Goal: Information Seeking & Learning: Find specific fact

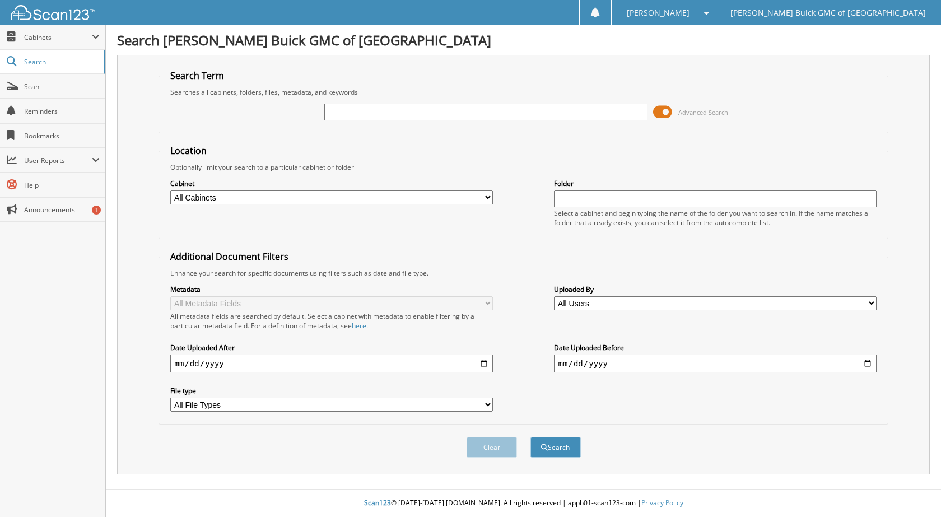
click at [362, 115] on input "text" at bounding box center [485, 112] width 323 height 17
type input "6102427"
click at [530, 437] on button "Search" at bounding box center [555, 447] width 50 height 21
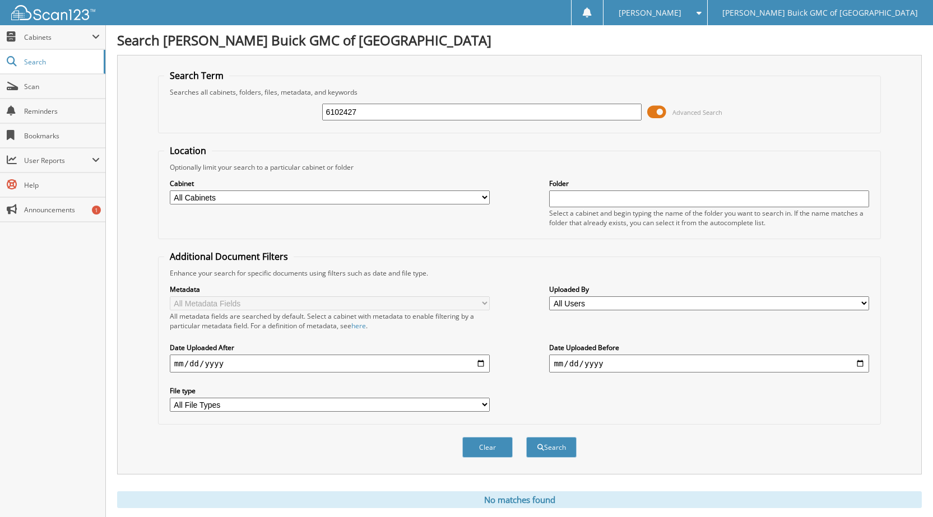
drag, startPoint x: 487, startPoint y: 448, endPoint x: 469, endPoint y: 420, distance: 33.7
click at [486, 447] on button "Clear" at bounding box center [487, 447] width 50 height 21
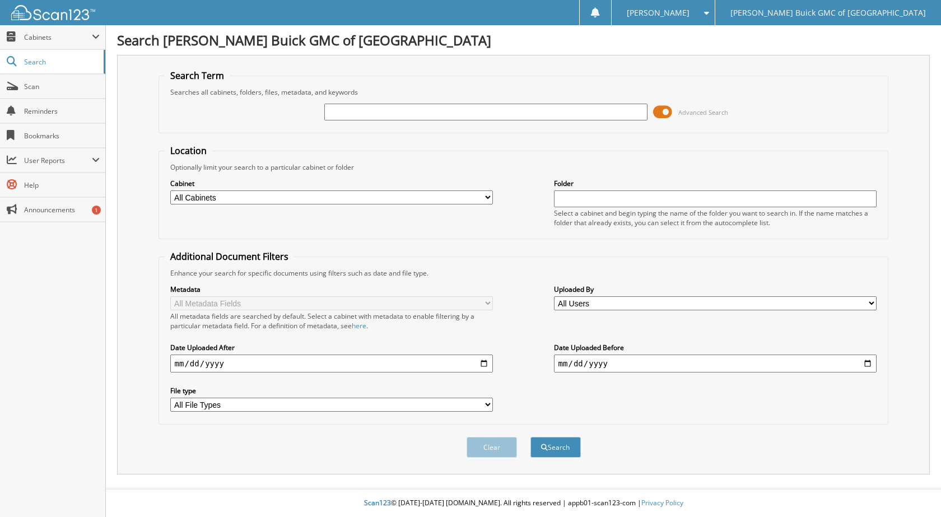
click at [364, 114] on input "text" at bounding box center [485, 112] width 323 height 17
type input "6102606"
click at [530, 437] on button "Search" at bounding box center [555, 447] width 50 height 21
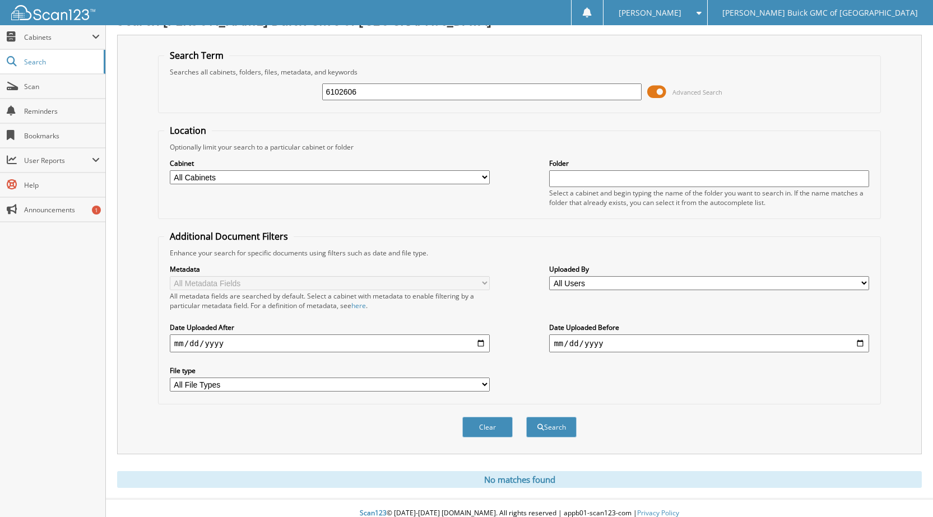
scroll to position [31, 0]
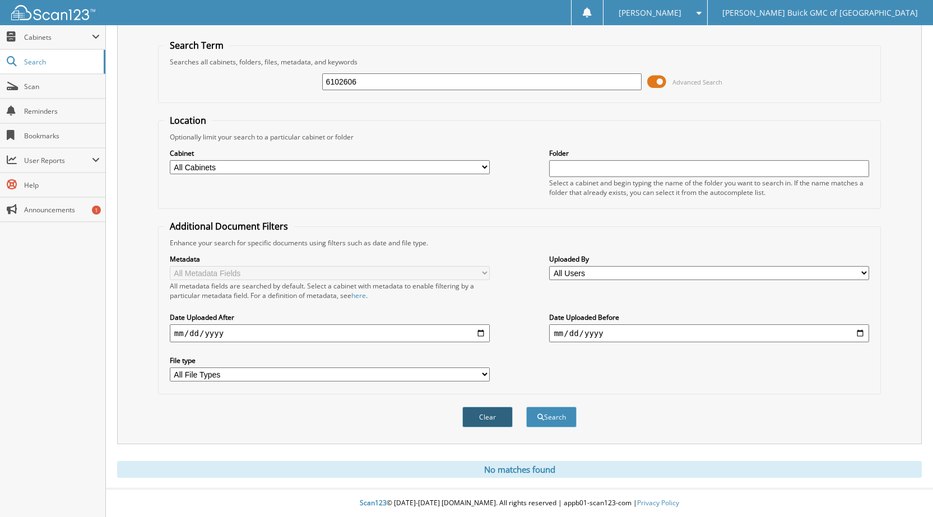
click at [479, 413] on button "Clear" at bounding box center [487, 417] width 50 height 21
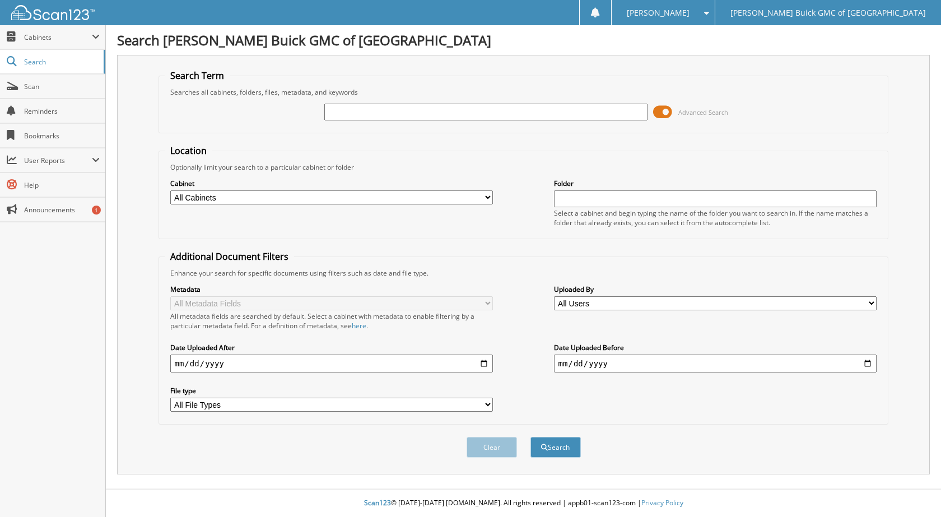
click at [350, 101] on div "Advanced Search" at bounding box center [524, 112] width 718 height 30
click at [352, 113] on input "text" at bounding box center [485, 112] width 323 height 17
type input "6102586"
click at [530, 437] on button "Search" at bounding box center [555, 447] width 50 height 21
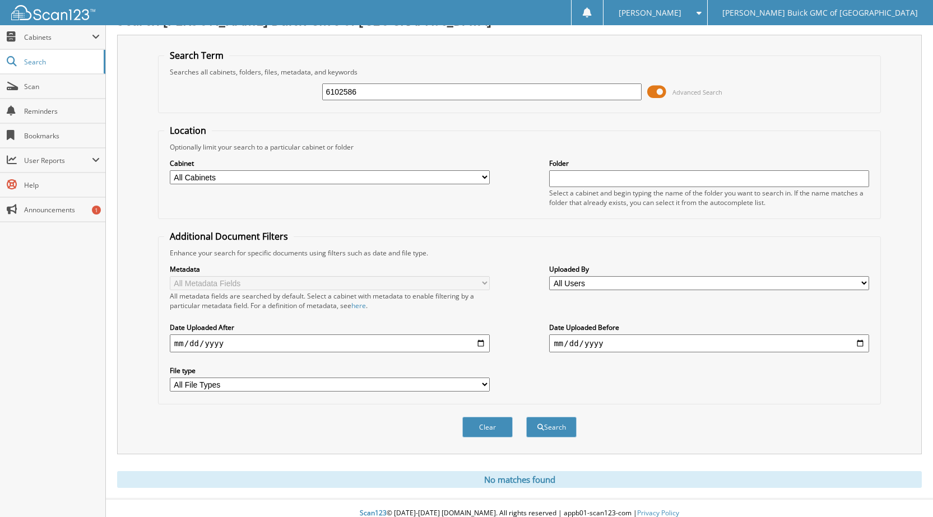
scroll to position [31, 0]
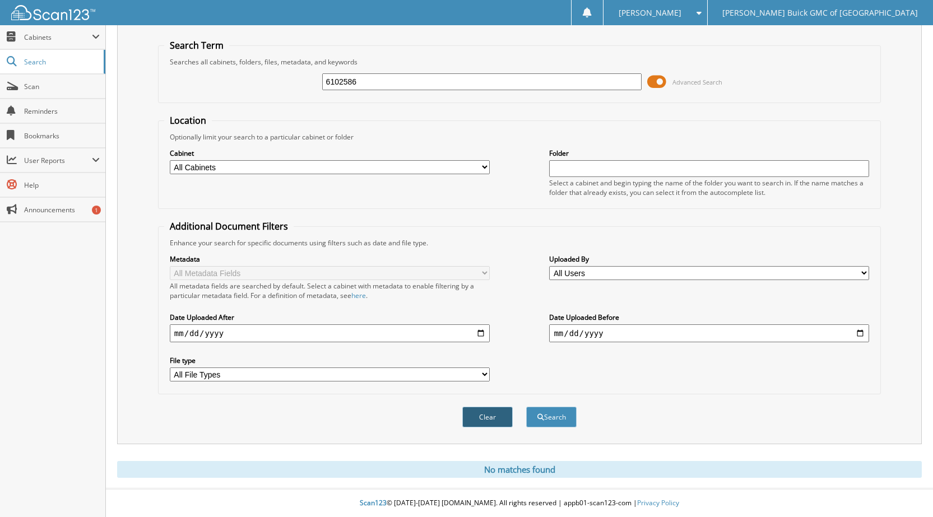
drag, startPoint x: 486, startPoint y: 412, endPoint x: 467, endPoint y: 315, distance: 98.3
click at [486, 411] on button "Clear" at bounding box center [487, 417] width 50 height 21
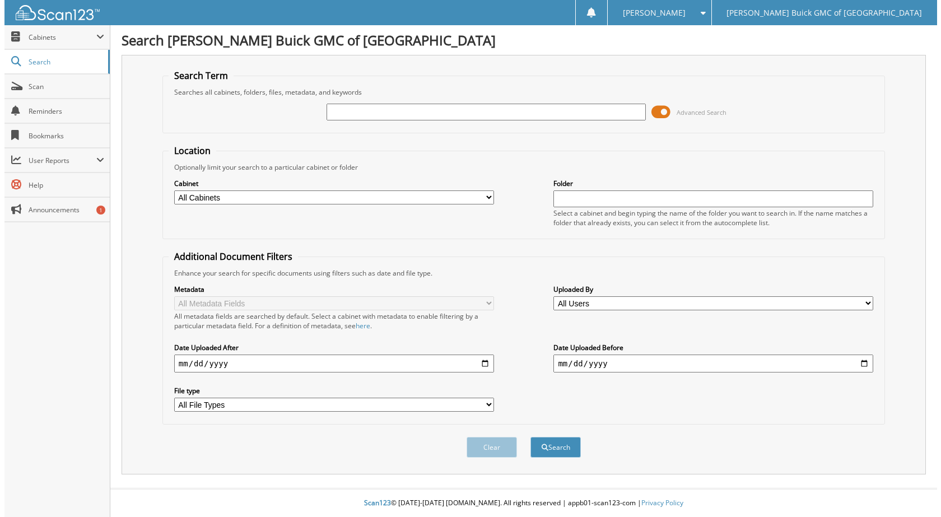
scroll to position [0, 0]
drag, startPoint x: 370, startPoint y: 106, endPoint x: 370, endPoint y: 97, distance: 9.5
click at [370, 97] on div "Advanced Search" at bounding box center [524, 112] width 718 height 30
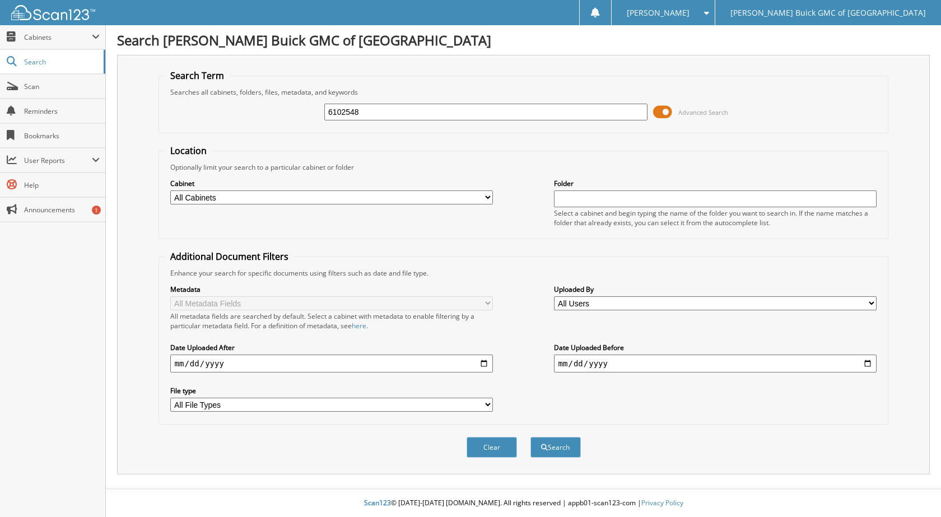
type input "6102548"
click at [530, 437] on button "Search" at bounding box center [555, 447] width 50 height 21
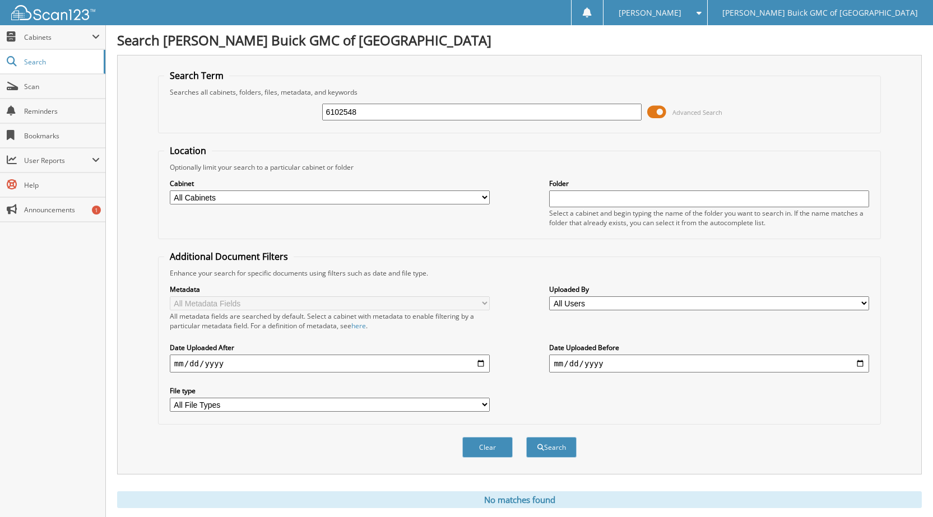
drag, startPoint x: 367, startPoint y: 109, endPoint x: 304, endPoint y: 111, distance: 63.4
click at [304, 111] on div "6102548 Advanced Search" at bounding box center [519, 112] width 710 height 30
type input "6102425"
click at [526, 437] on button "Search" at bounding box center [551, 447] width 50 height 21
drag, startPoint x: 368, startPoint y: 111, endPoint x: 297, endPoint y: 111, distance: 70.6
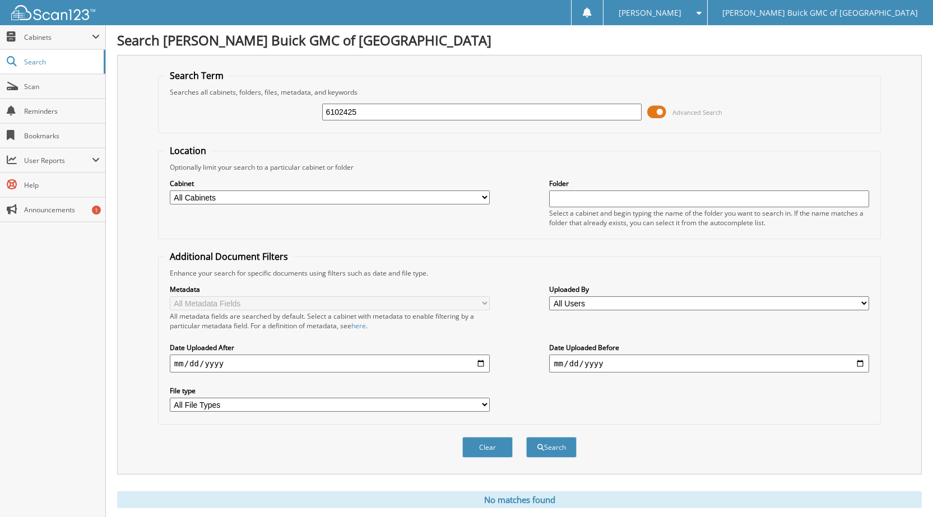
click at [297, 111] on div "6102425 Advanced Search" at bounding box center [519, 112] width 710 height 30
type input "6102501"
click at [526, 437] on button "Search" at bounding box center [551, 447] width 50 height 21
drag, startPoint x: 351, startPoint y: 113, endPoint x: 287, endPoint y: 120, distance: 64.3
click at [287, 120] on div "6102501 Advanced Search" at bounding box center [519, 112] width 710 height 30
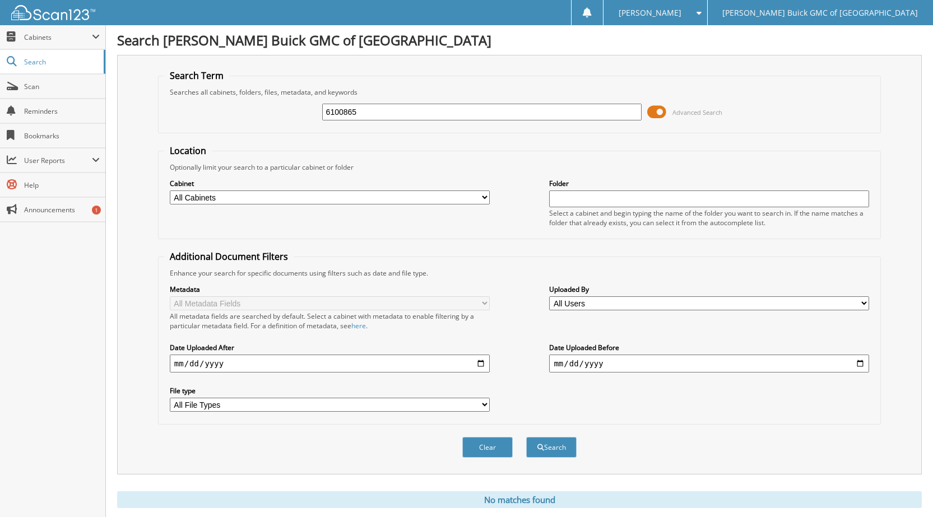
type input "6100865"
click at [526, 437] on button "Search" at bounding box center [551, 447] width 50 height 21
drag, startPoint x: 375, startPoint y: 106, endPoint x: 315, endPoint y: 98, distance: 60.0
click at [315, 100] on div "6100865 Advanced Search" at bounding box center [519, 112] width 710 height 30
type input "6102508"
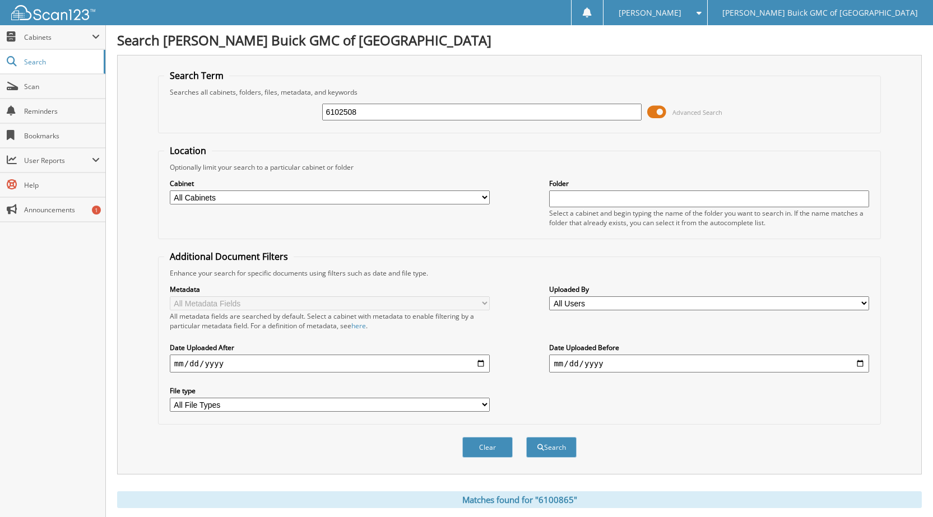
click at [526, 437] on button "Search" at bounding box center [551, 447] width 50 height 21
drag, startPoint x: 370, startPoint y: 105, endPoint x: 314, endPoint y: 102, distance: 56.1
click at [314, 102] on div "6102508 Advanced Search" at bounding box center [519, 112] width 710 height 30
type input "6102503"
click at [526, 437] on button "Search" at bounding box center [551, 447] width 50 height 21
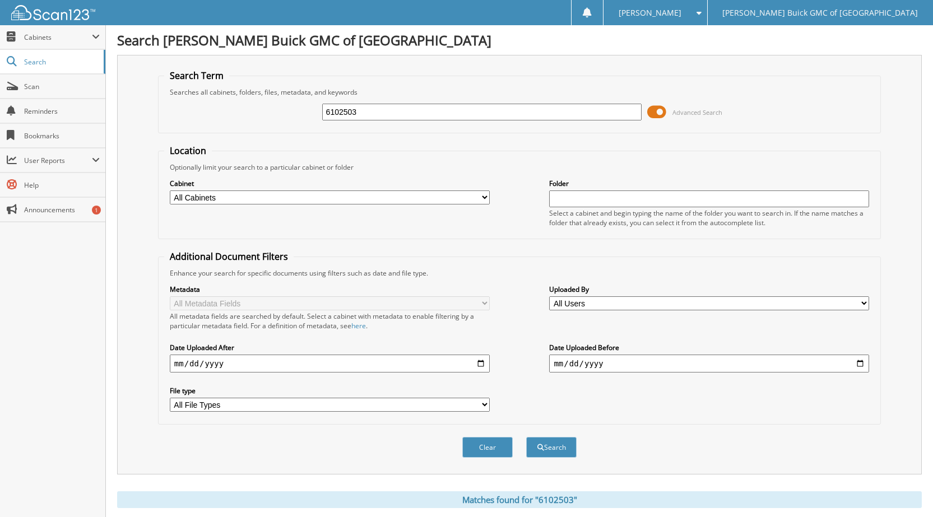
drag, startPoint x: 374, startPoint y: 114, endPoint x: 297, endPoint y: 117, distance: 76.8
click at [297, 117] on div "6102503 Advanced Search" at bounding box center [519, 112] width 710 height 30
type input "6100865"
click at [526, 437] on button "Search" at bounding box center [551, 447] width 50 height 21
drag, startPoint x: 351, startPoint y: 115, endPoint x: 273, endPoint y: 119, distance: 78.0
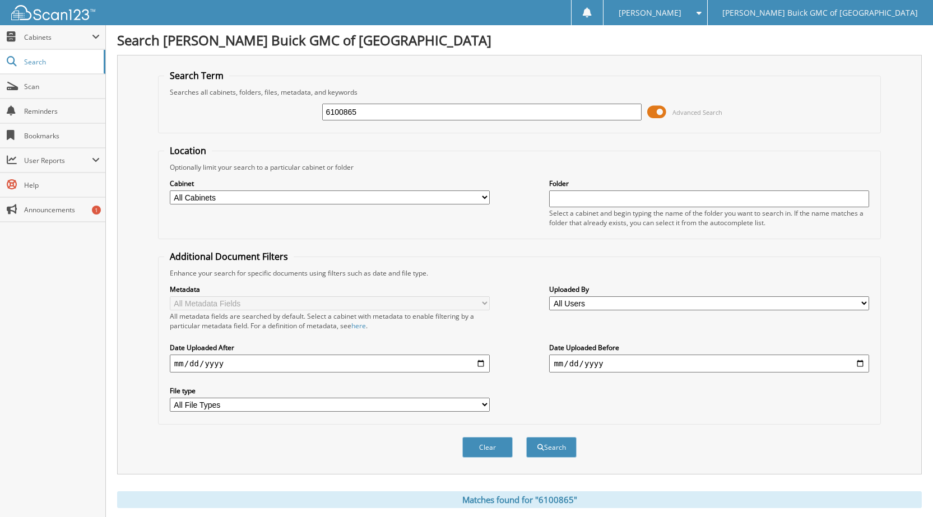
click at [273, 119] on div "6100865 Advanced Search" at bounding box center [519, 112] width 710 height 30
type input "6102501"
click at [526, 437] on button "Search" at bounding box center [551, 447] width 50 height 21
drag, startPoint x: 372, startPoint y: 114, endPoint x: 306, endPoint y: 119, distance: 65.7
click at [306, 119] on div "6102501 Advanced Search" at bounding box center [519, 112] width 710 height 30
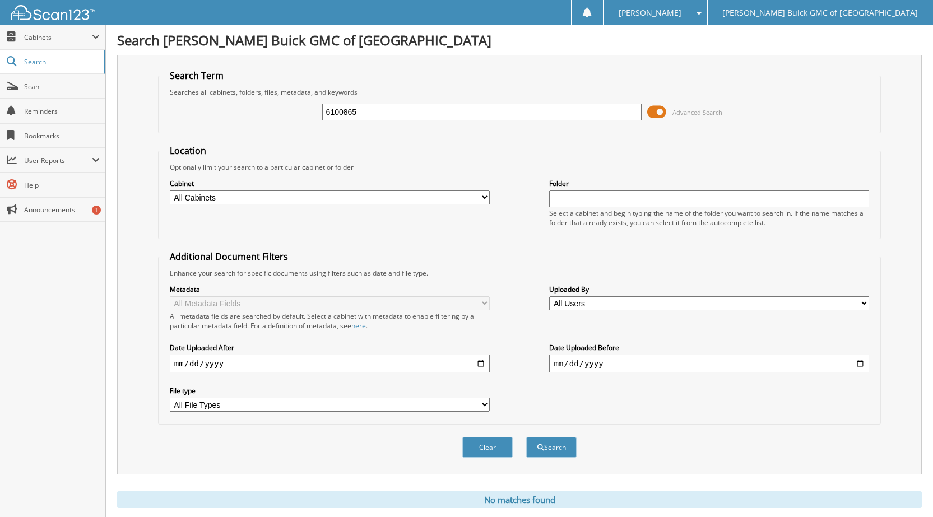
type input "6100865"
click at [526, 437] on button "Search" at bounding box center [551, 447] width 50 height 21
drag, startPoint x: 365, startPoint y: 114, endPoint x: 290, endPoint y: 118, distance: 75.1
click at [290, 118] on div "6100865 Advanced Search" at bounding box center [519, 112] width 710 height 30
type input "6102508"
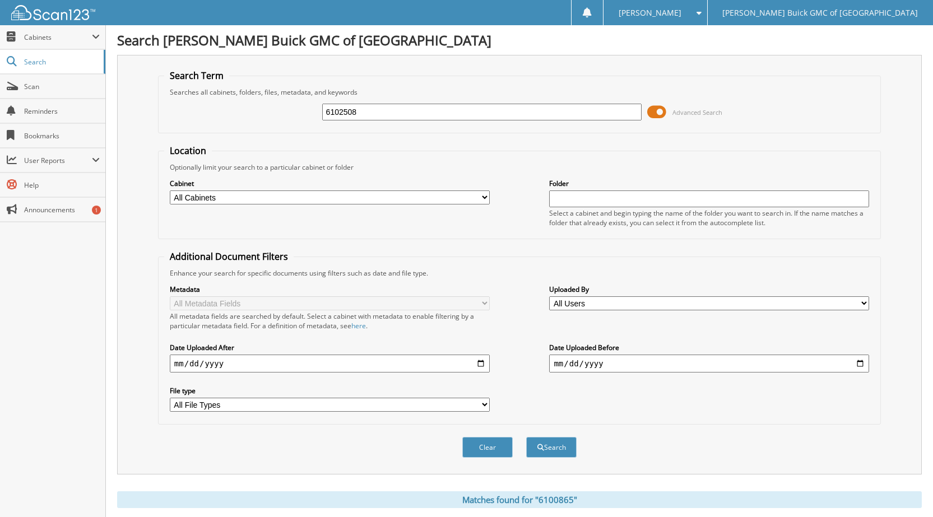
click at [526, 437] on button "Search" at bounding box center [551, 447] width 50 height 21
drag, startPoint x: 364, startPoint y: 109, endPoint x: 328, endPoint y: 110, distance: 35.3
click at [311, 110] on div "6102508 Advanced Search" at bounding box center [519, 112] width 710 height 30
type input "6102503"
click at [526, 437] on button "Search" at bounding box center [551, 447] width 50 height 21
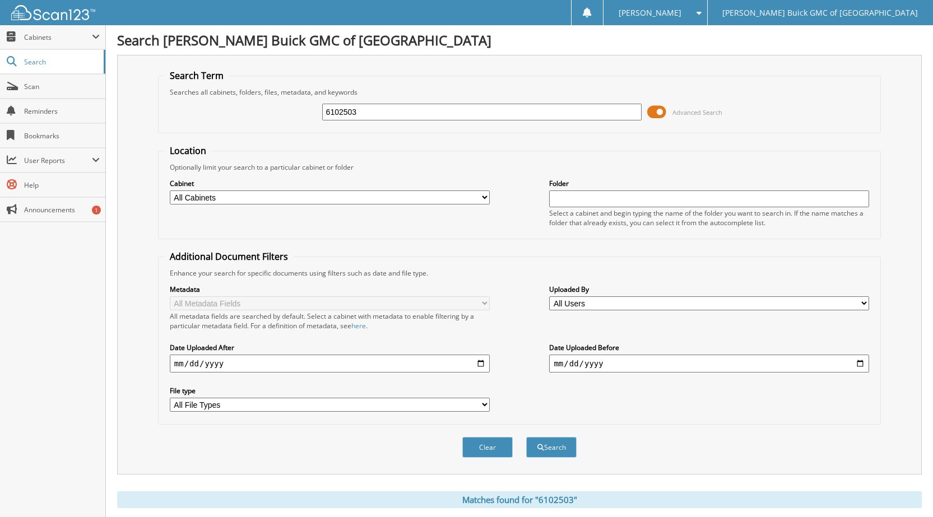
drag, startPoint x: 357, startPoint y: 109, endPoint x: 299, endPoint y: 101, distance: 58.8
click at [299, 101] on div "6102503 Advanced Search" at bounding box center [519, 112] width 710 height 30
type input "9"
type input "6098641"
click at [526, 437] on button "Search" at bounding box center [551, 447] width 50 height 21
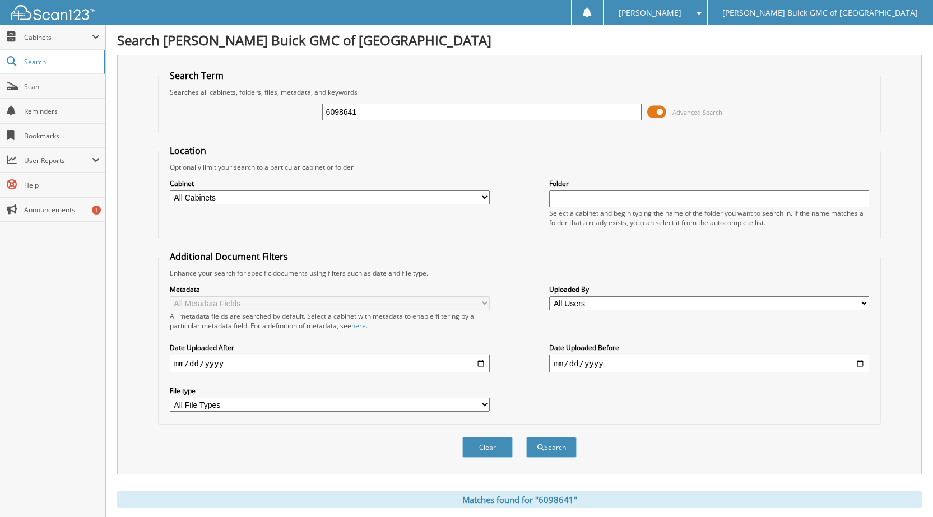
drag, startPoint x: 318, startPoint y: 111, endPoint x: 272, endPoint y: 108, distance: 46.6
click at [272, 108] on div "6098641 Advanced Search" at bounding box center [519, 112] width 710 height 30
type input "6102397"
click at [526, 437] on button "Search" at bounding box center [551, 447] width 50 height 21
drag, startPoint x: 358, startPoint y: 107, endPoint x: 302, endPoint y: 104, distance: 56.6
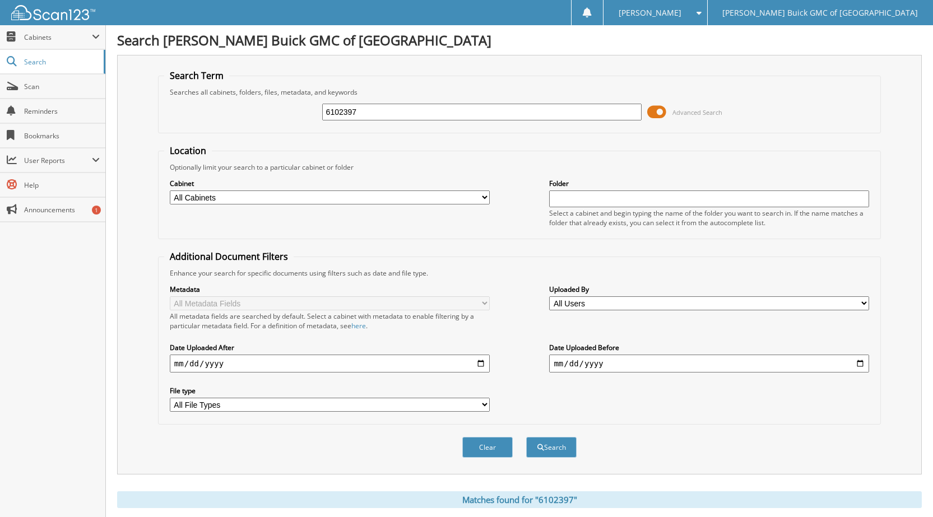
click at [299, 103] on div "6102397 Advanced Search" at bounding box center [519, 112] width 710 height 30
type input "6101415"
click at [526, 437] on button "Search" at bounding box center [551, 447] width 50 height 21
drag, startPoint x: 386, startPoint y: 118, endPoint x: 310, endPoint y: 134, distance: 77.8
click at [302, 127] on div "6101415 Advanced Search" at bounding box center [519, 112] width 710 height 30
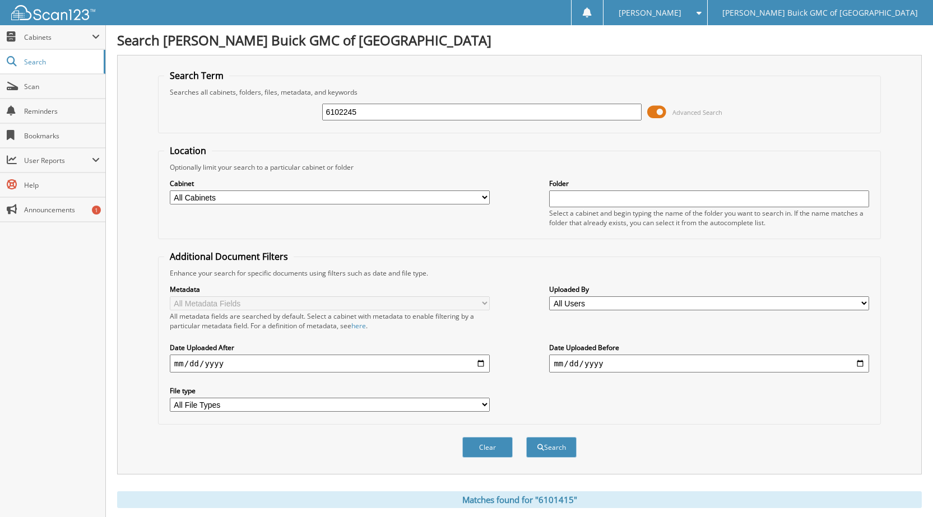
type input "6102245"
click at [526, 437] on button "Search" at bounding box center [551, 447] width 50 height 21
drag, startPoint x: 356, startPoint y: 125, endPoint x: 321, endPoint y: 122, distance: 34.9
click at [318, 119] on div "6102245 Advanced Search" at bounding box center [519, 112] width 710 height 30
drag, startPoint x: 367, startPoint y: 110, endPoint x: 718, endPoint y: 108, distance: 350.1
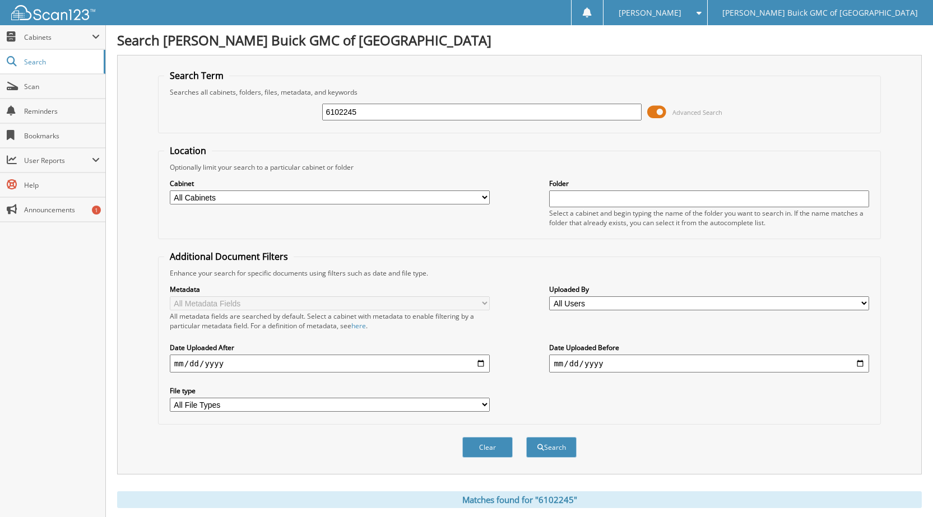
click at [311, 115] on div "6102245 Advanced Search" at bounding box center [519, 112] width 710 height 30
type input "6102337"
click at [526, 437] on button "Search" at bounding box center [551, 447] width 50 height 21
drag, startPoint x: 318, startPoint y: 110, endPoint x: 303, endPoint y: 113, distance: 14.8
click at [302, 113] on div "6102337 Advanced Search" at bounding box center [519, 112] width 710 height 30
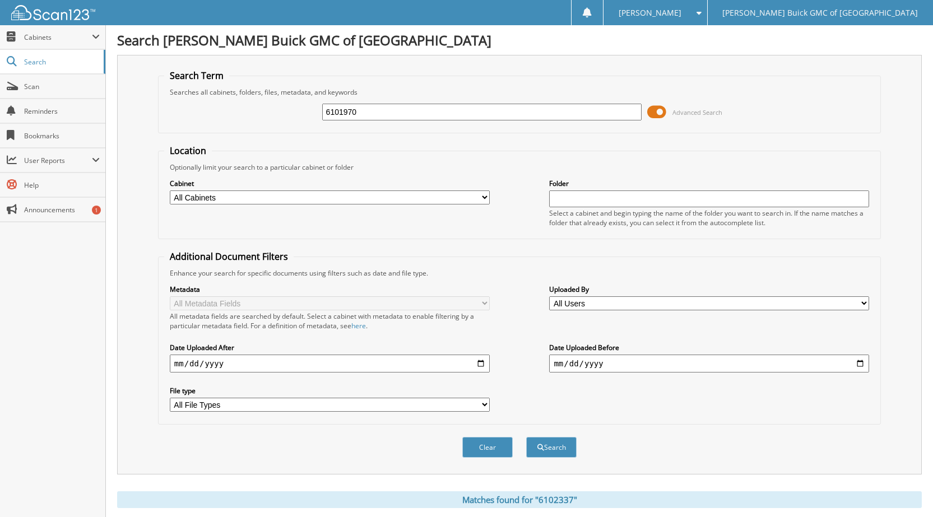
type input "6101970"
click at [526, 437] on button "Search" at bounding box center [551, 447] width 50 height 21
drag, startPoint x: 367, startPoint y: 106, endPoint x: 292, endPoint y: 109, distance: 75.1
click at [292, 109] on div "6101970 Advanced Search" at bounding box center [519, 112] width 710 height 30
type input "6102301"
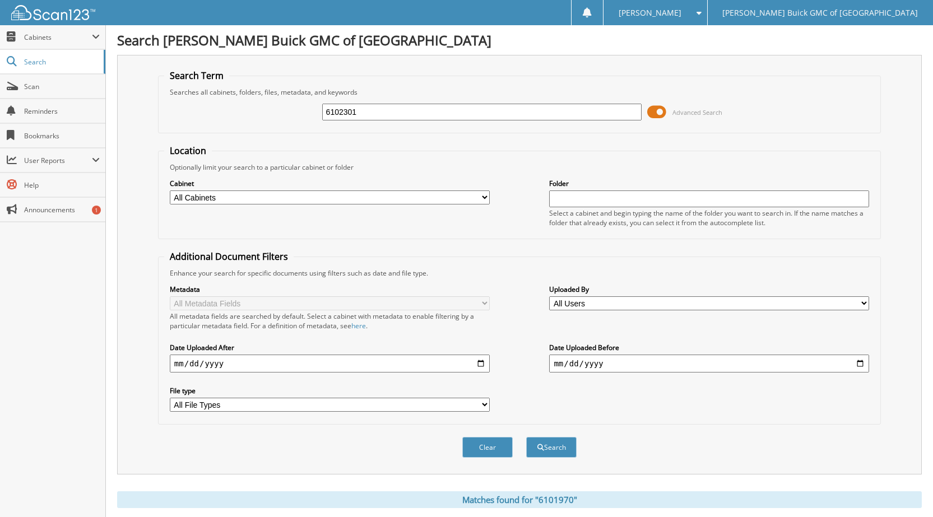
click at [526, 437] on button "Search" at bounding box center [551, 447] width 50 height 21
drag, startPoint x: 368, startPoint y: 114, endPoint x: 540, endPoint y: 77, distance: 176.0
click at [305, 111] on div "6102301 Advanced Search" at bounding box center [519, 112] width 710 height 30
type input "6096098"
click at [526, 437] on button "Search" at bounding box center [551, 447] width 50 height 21
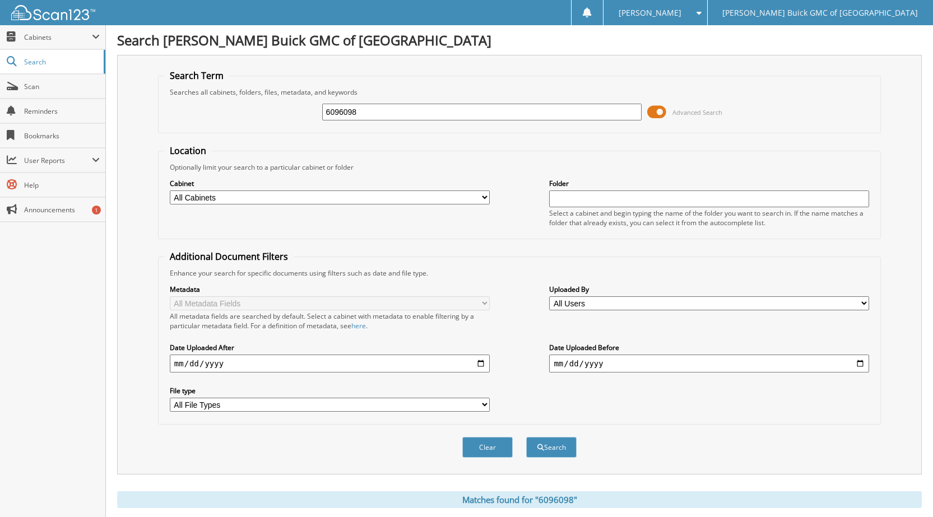
drag, startPoint x: 380, startPoint y: 114, endPoint x: 276, endPoint y: 123, distance: 105.2
click at [276, 123] on div "6096098 Advanced Search" at bounding box center [519, 112] width 710 height 30
type input "8001496"
click at [526, 437] on button "Search" at bounding box center [551, 447] width 50 height 21
drag, startPoint x: 360, startPoint y: 113, endPoint x: 339, endPoint y: 119, distance: 21.1
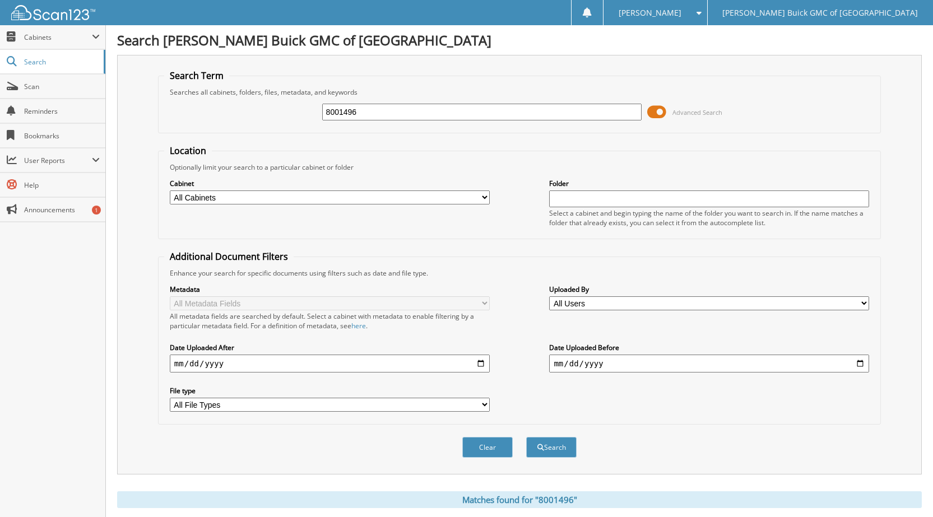
click at [315, 113] on div "8001496 Advanced Search" at bounding box center [519, 112] width 710 height 30
type input "6102489"
click at [526, 437] on button "Search" at bounding box center [551, 447] width 50 height 21
drag, startPoint x: 360, startPoint y: 113, endPoint x: 292, endPoint y: 107, distance: 68.0
click at [292, 107] on div "6102489 Advanced Search" at bounding box center [519, 112] width 710 height 30
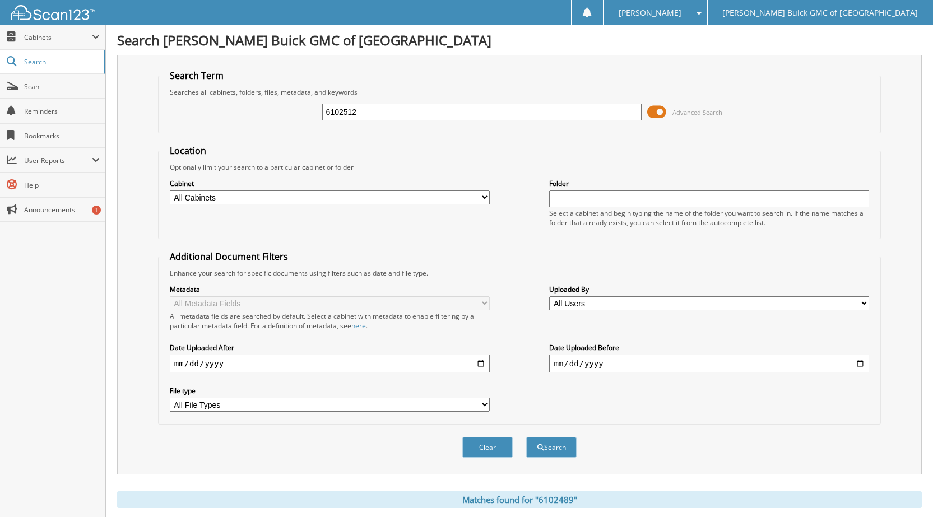
type input "6102512"
click at [526, 437] on button "Search" at bounding box center [551, 447] width 50 height 21
drag, startPoint x: 356, startPoint y: 109, endPoint x: 290, endPoint y: 131, distance: 70.3
click at [290, 114] on div "6102512 Advanced Search" at bounding box center [519, 112] width 710 height 30
type input "6100940"
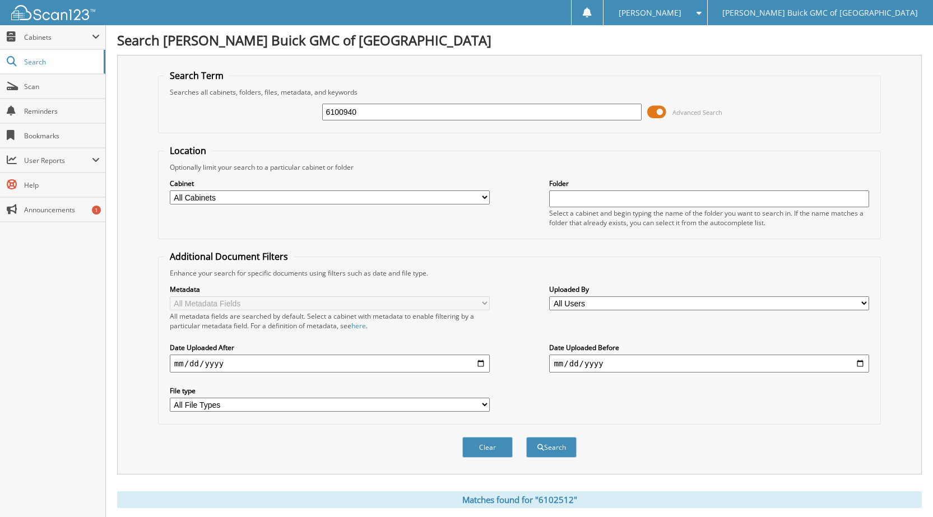
click at [526, 437] on button "Search" at bounding box center [551, 447] width 50 height 21
drag, startPoint x: 356, startPoint y: 117, endPoint x: 251, endPoint y: 115, distance: 104.8
click at [251, 114] on div "6100940 Advanced Search" at bounding box center [519, 112] width 710 height 30
type input "6099175"
click at [526, 437] on button "Search" at bounding box center [551, 447] width 50 height 21
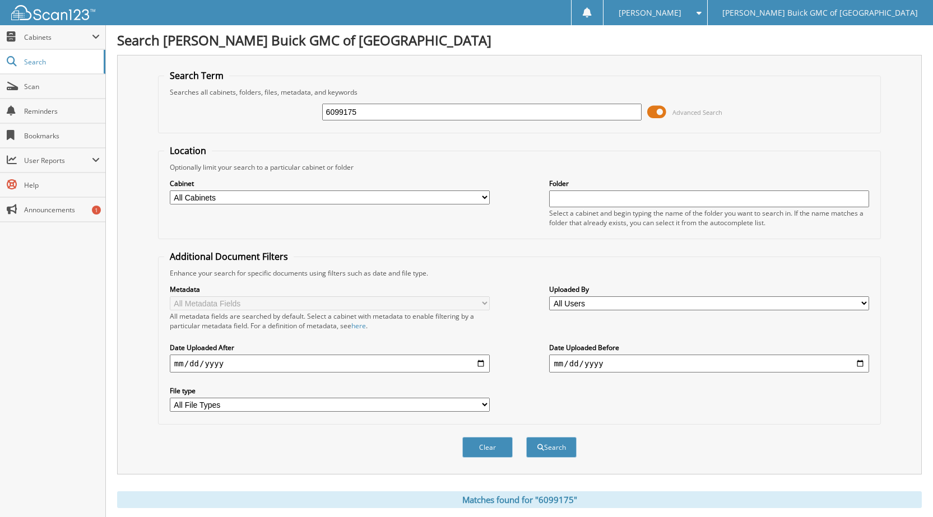
drag, startPoint x: 366, startPoint y: 109, endPoint x: 280, endPoint y: 101, distance: 86.6
click at [280, 101] on div "6099175 Advanced Search" at bounding box center [519, 112] width 710 height 30
type input "6100585"
click at [526, 437] on button "Search" at bounding box center [551, 447] width 50 height 21
drag, startPoint x: 364, startPoint y: 111, endPoint x: 317, endPoint y: 99, distance: 48.5
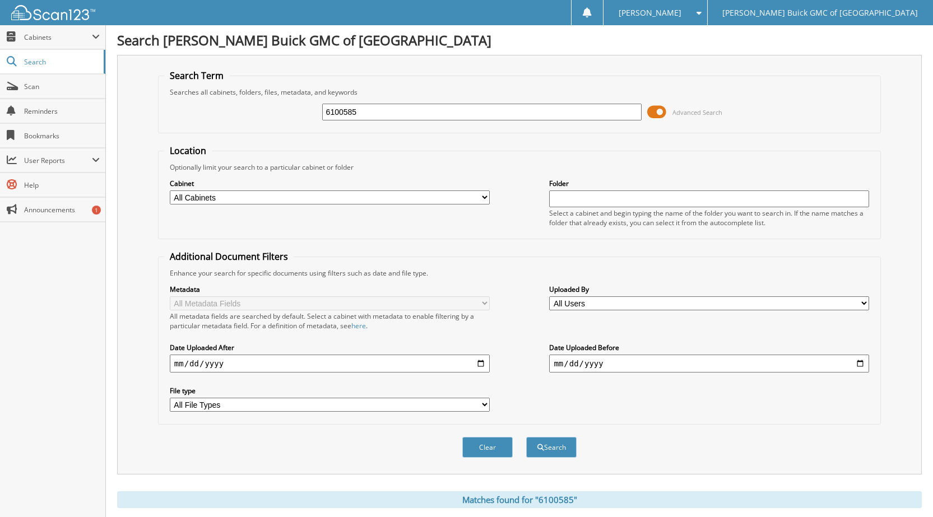
click at [317, 99] on div "6100585 Advanced Search" at bounding box center [519, 112] width 710 height 30
type input "6102196"
click at [526, 437] on button "Search" at bounding box center [551, 447] width 50 height 21
drag, startPoint x: 297, startPoint y: 109, endPoint x: 247, endPoint y: 110, distance: 50.4
click at [247, 110] on div "6102196 Advanced Search" at bounding box center [519, 112] width 710 height 30
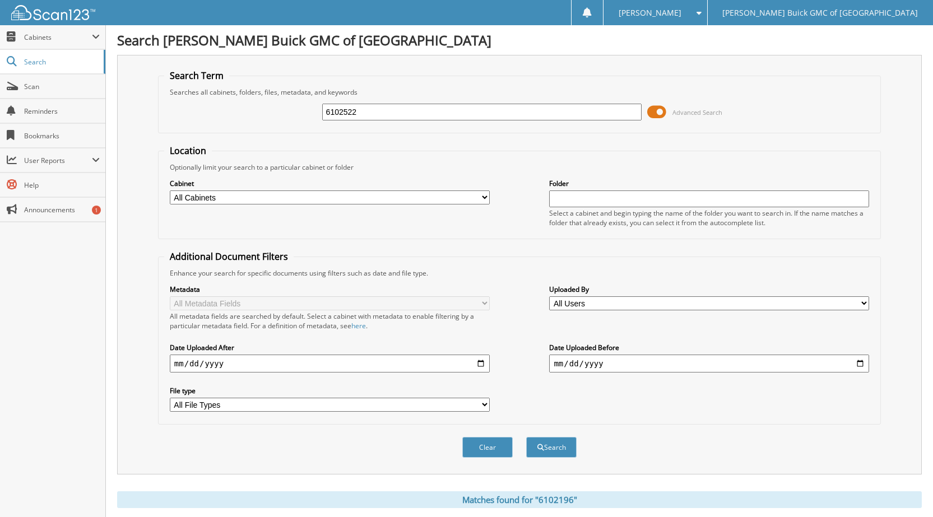
type input "6102522"
click at [526, 437] on button "Search" at bounding box center [551, 447] width 50 height 21
drag, startPoint x: 356, startPoint y: 111, endPoint x: 285, endPoint y: 110, distance: 71.1
click at [285, 110] on div "6102522 Advanced Search" at bounding box center [519, 112] width 710 height 30
type input "6102528"
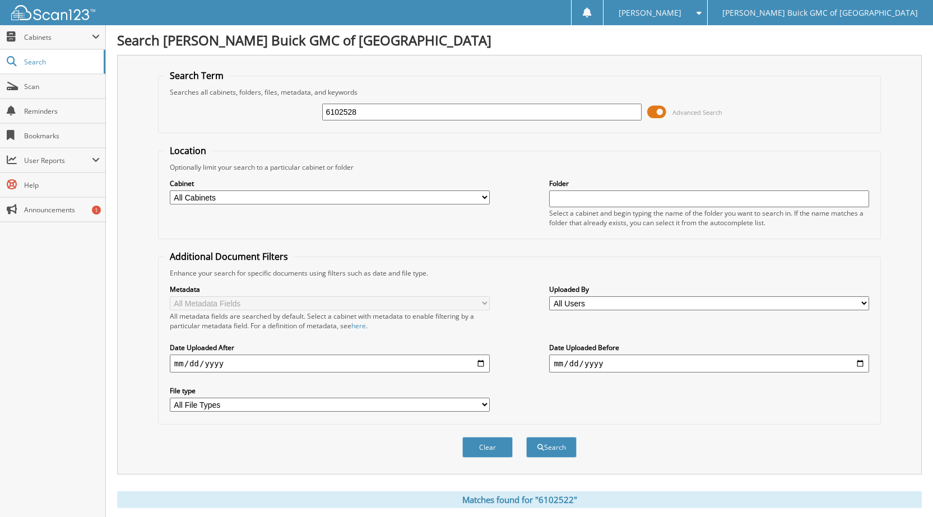
click at [526, 437] on button "Search" at bounding box center [551, 447] width 50 height 21
drag, startPoint x: 372, startPoint y: 108, endPoint x: 313, endPoint y: 101, distance: 59.7
click at [313, 101] on div "6102528 Advanced Search" at bounding box center [519, 112] width 710 height 30
type input "6102598"
click at [526, 437] on button "Search" at bounding box center [551, 447] width 50 height 21
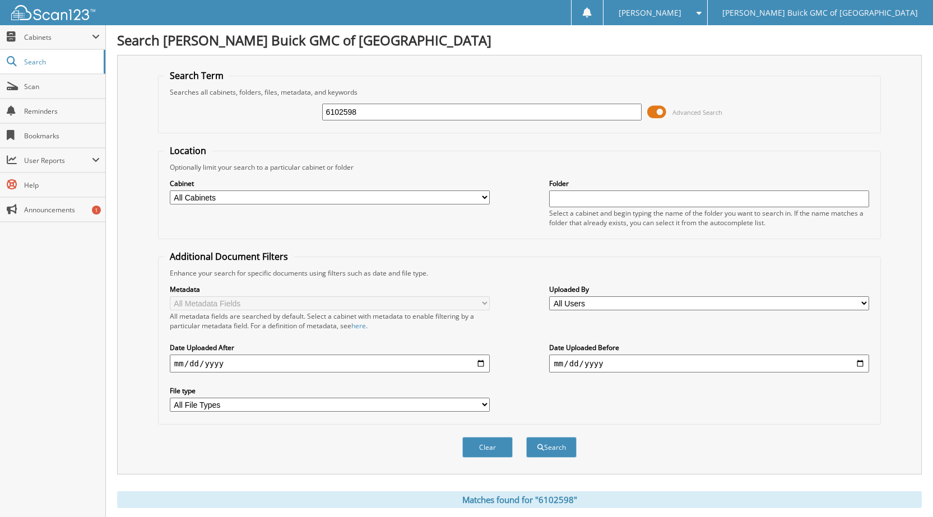
drag, startPoint x: 356, startPoint y: 112, endPoint x: 378, endPoint y: 111, distance: 21.9
click at [317, 108] on div "6102598 Advanced Search" at bounding box center [519, 112] width 710 height 30
type input "6102521"
click at [526, 437] on button "Search" at bounding box center [551, 447] width 50 height 21
drag, startPoint x: 355, startPoint y: 110, endPoint x: 323, endPoint y: 122, distance: 33.5
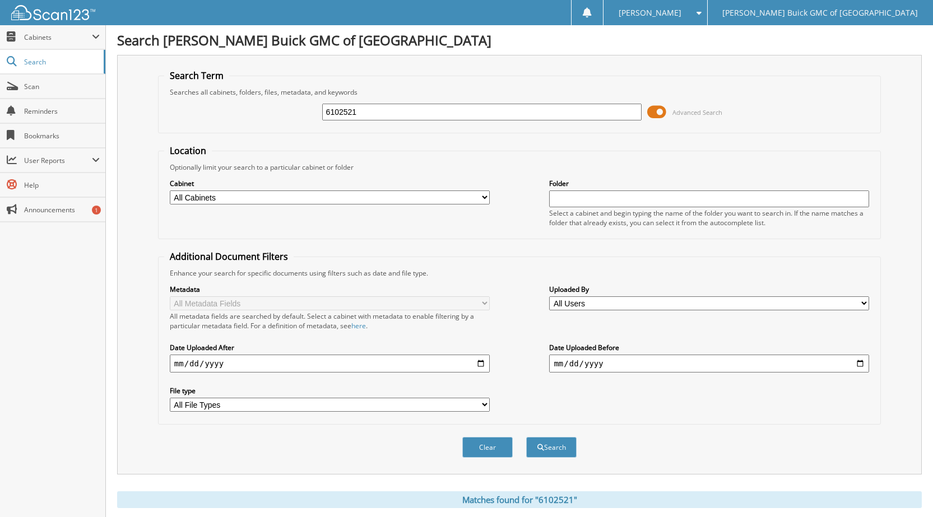
click at [315, 116] on div "6102521 Advanced Search" at bounding box center [519, 112] width 710 height 30
type input "6102357"
click at [526, 437] on button "Search" at bounding box center [551, 447] width 50 height 21
drag, startPoint x: 372, startPoint y: 113, endPoint x: 411, endPoint y: 113, distance: 38.6
click at [276, 114] on div "6102357 Advanced Search" at bounding box center [519, 112] width 710 height 30
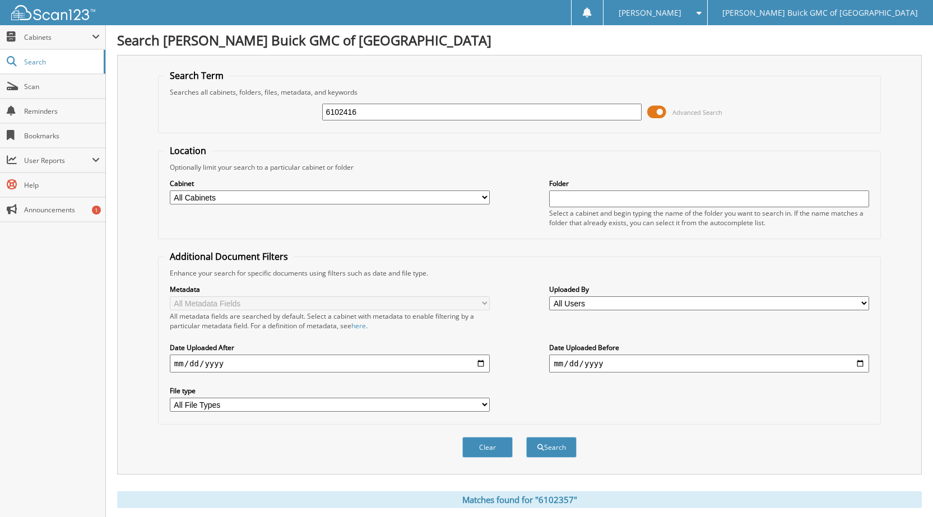
type input "6102416"
click at [526, 437] on button "Search" at bounding box center [551, 447] width 50 height 21
drag, startPoint x: 361, startPoint y: 117, endPoint x: 344, endPoint y: 131, distance: 21.8
click at [286, 121] on div "6102416 Advanced Search" at bounding box center [519, 112] width 710 height 30
type input "6102534"
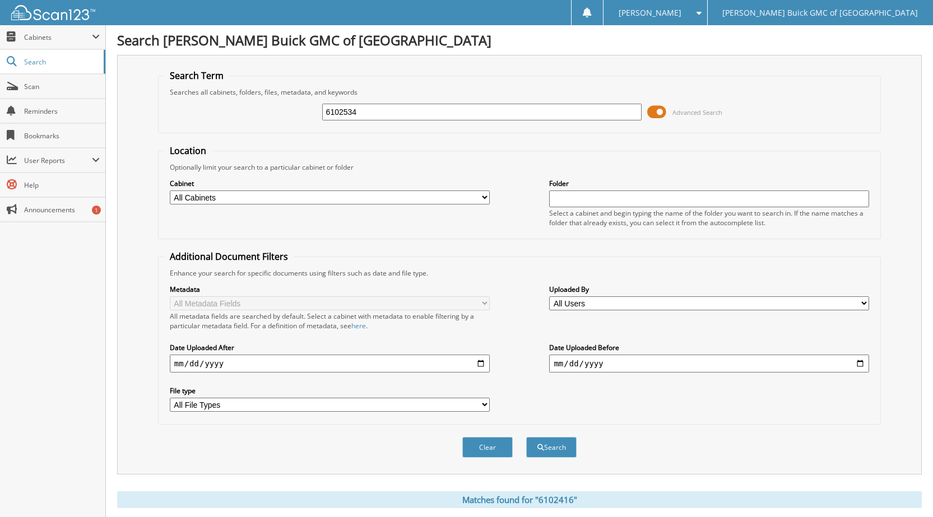
click at [526, 437] on button "Search" at bounding box center [551, 447] width 50 height 21
drag, startPoint x: 351, startPoint y: 116, endPoint x: 480, endPoint y: 95, distance: 130.6
click at [285, 111] on div "6102534 Advanced Search" at bounding box center [519, 112] width 710 height 30
type input "6102535"
click at [526, 437] on button "Search" at bounding box center [551, 447] width 50 height 21
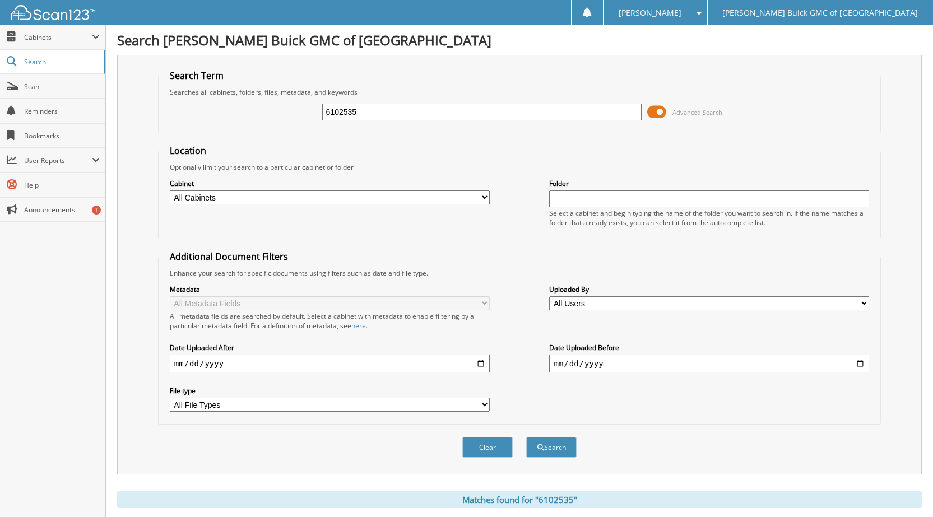
drag, startPoint x: 334, startPoint y: 115, endPoint x: 166, endPoint y: 97, distance: 168.4
click at [167, 97] on div "6102535 Advanced Search" at bounding box center [519, 112] width 710 height 30
type input "6102537"
click at [526, 437] on button "Search" at bounding box center [551, 447] width 50 height 21
drag, startPoint x: 361, startPoint y: 114, endPoint x: 239, endPoint y: 103, distance: 122.6
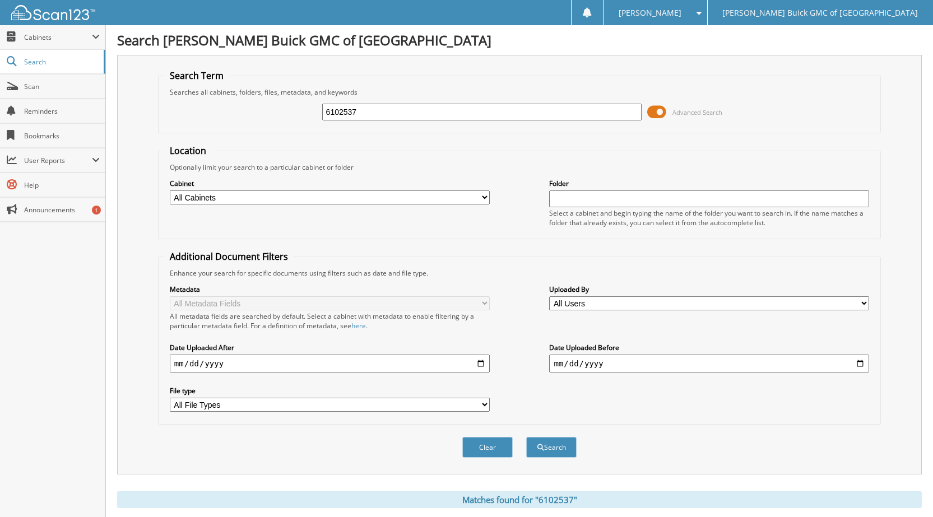
click at [246, 104] on div "6102537 Advanced Search" at bounding box center [519, 112] width 710 height 30
type input "6102532"
click at [526, 437] on button "Search" at bounding box center [551, 447] width 50 height 21
drag, startPoint x: 362, startPoint y: 110, endPoint x: 283, endPoint y: 110, distance: 79.0
click div "6102532 Advanced Search"
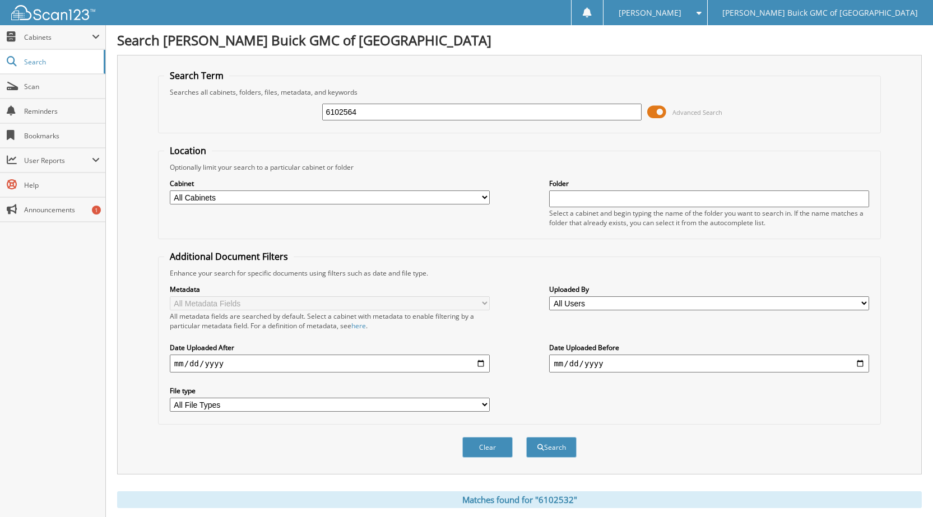
type input "6102564"
click button "Search"
drag, startPoint x: 302, startPoint y: 111, endPoint x: 244, endPoint y: 116, distance: 59.0
click at [244, 116] on div "6102564 Advanced Search" at bounding box center [519, 112] width 710 height 30
type input "6102419"
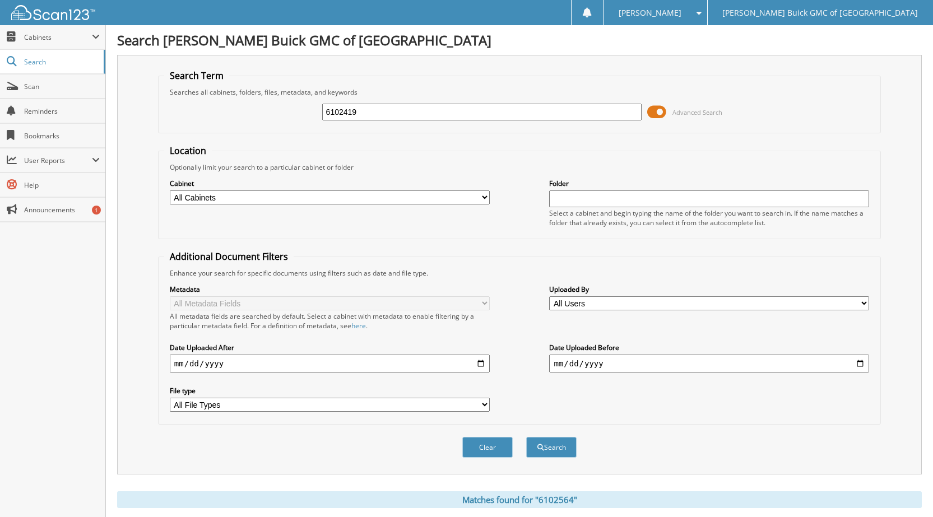
click at [526, 437] on button "Search" at bounding box center [551, 447] width 50 height 21
drag, startPoint x: 371, startPoint y: 113, endPoint x: 305, endPoint y: 118, distance: 65.8
click at [304, 113] on div "6102419 Advanced Search" at bounding box center [519, 112] width 710 height 30
type input "6102419"
click at [526, 437] on button "Search" at bounding box center [551, 447] width 50 height 21
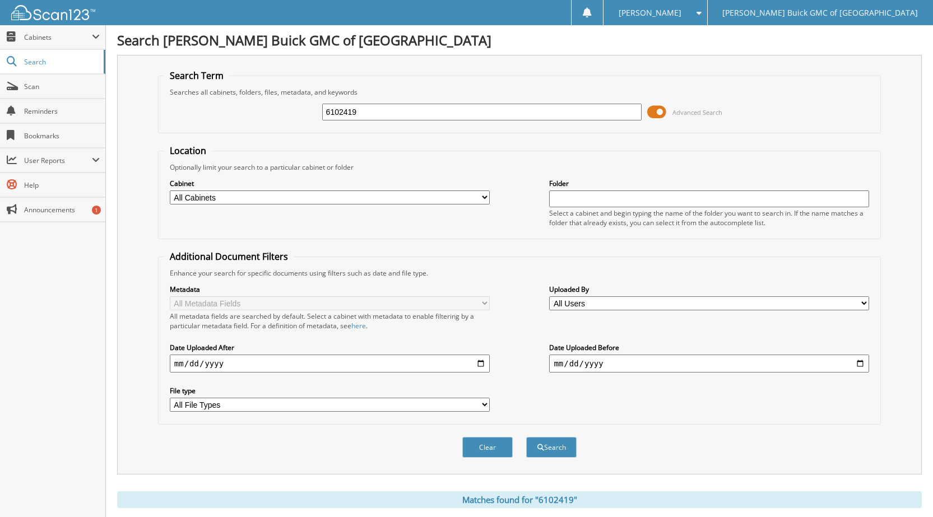
drag, startPoint x: 359, startPoint y: 111, endPoint x: 300, endPoint y: 106, distance: 59.0
click at [302, 106] on div "6102419 Advanced Search" at bounding box center [519, 112] width 710 height 30
type input "6102527"
click at [526, 437] on button "Search" at bounding box center [551, 447] width 50 height 21
drag, startPoint x: 364, startPoint y: 113, endPoint x: 271, endPoint y: 113, distance: 93.0
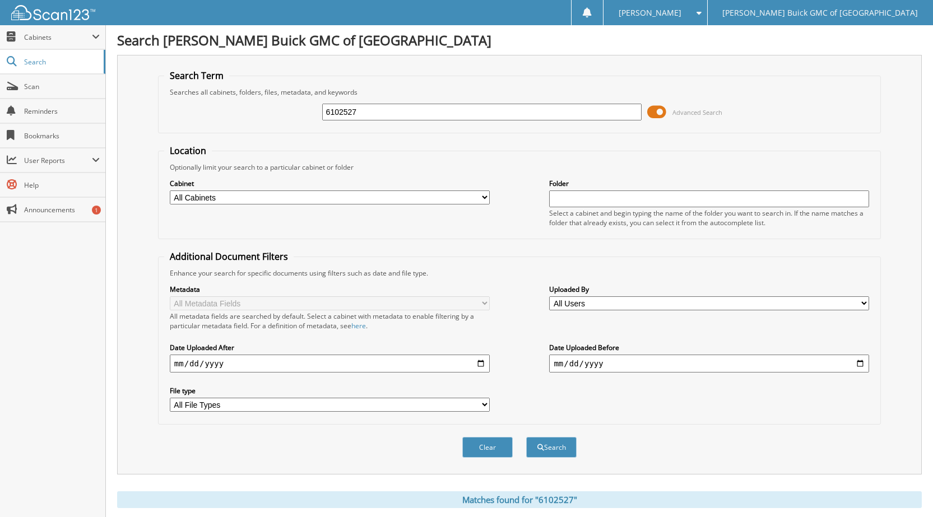
click at [271, 113] on div "6102527 Advanced Search" at bounding box center [519, 112] width 710 height 30
type input "6102554"
click at [526, 437] on button "Search" at bounding box center [551, 447] width 50 height 21
drag, startPoint x: 375, startPoint y: 115, endPoint x: 316, endPoint y: 119, distance: 58.9
click at [313, 113] on div "6102554 Advanced Search" at bounding box center [519, 112] width 710 height 30
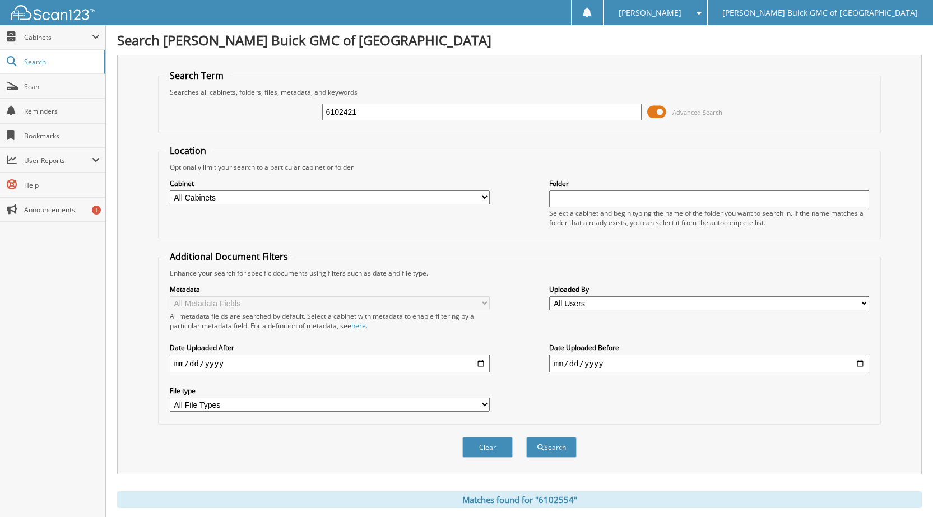
type input "6102421"
click at [526, 437] on button "Search" at bounding box center [551, 447] width 50 height 21
drag, startPoint x: 367, startPoint y: 112, endPoint x: 315, endPoint y: 114, distance: 52.7
click at [310, 114] on div "6102421 Advanced Search" at bounding box center [519, 112] width 710 height 30
type input "6102561"
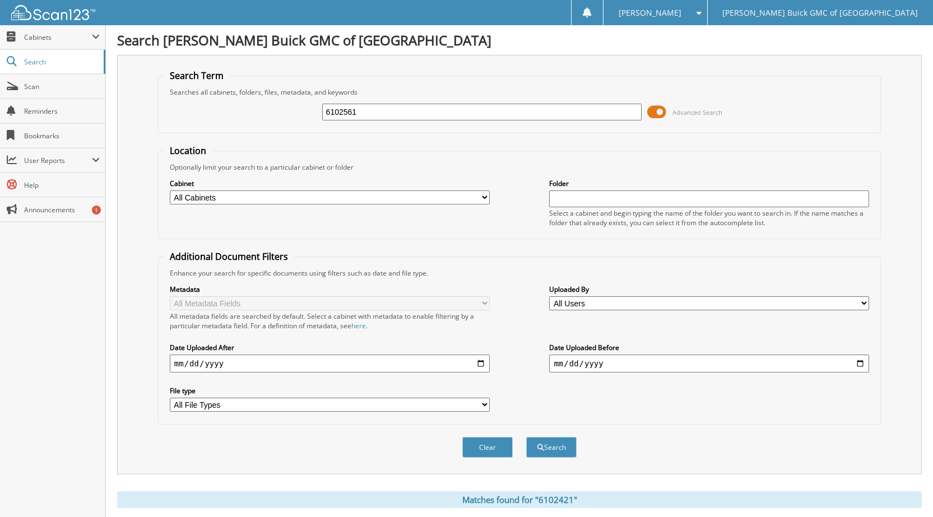
click at [526, 437] on button "Search" at bounding box center [551, 447] width 50 height 21
drag, startPoint x: 356, startPoint y: 111, endPoint x: 310, endPoint y: 110, distance: 45.9
click at [310, 110] on div "6102561 Advanced Search" at bounding box center [519, 112] width 710 height 30
type input "6102207"
click at [526, 437] on button "Search" at bounding box center [551, 447] width 50 height 21
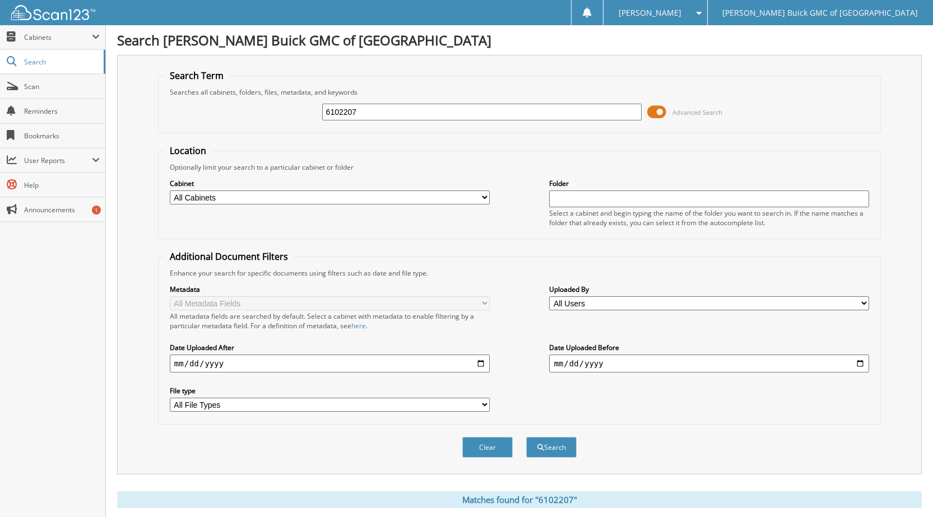
drag, startPoint x: 349, startPoint y: 108, endPoint x: 296, endPoint y: 111, distance: 52.8
click at [293, 110] on div "6102207 Advanced Search" at bounding box center [519, 112] width 710 height 30
type input "7"
type input "6102204"
click at [526, 437] on button "Search" at bounding box center [551, 447] width 50 height 21
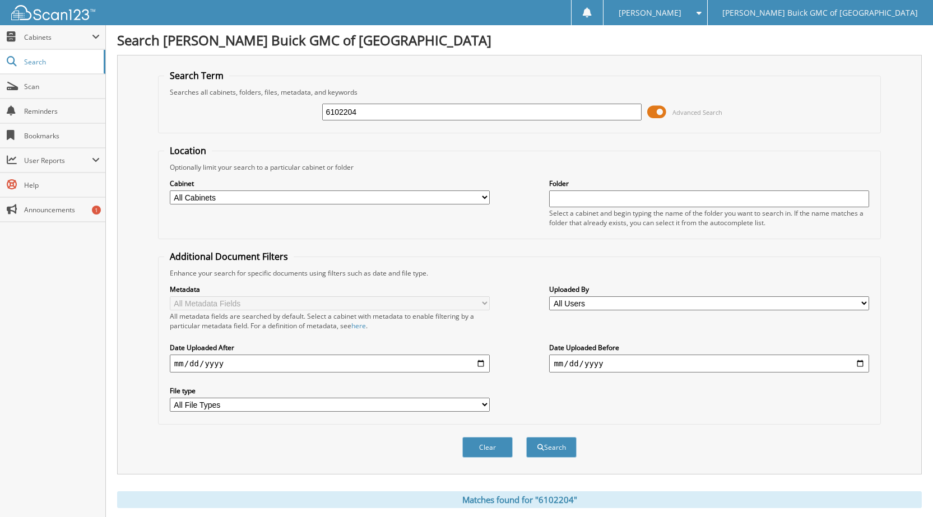
drag, startPoint x: 361, startPoint y: 109, endPoint x: 255, endPoint y: 101, distance: 105.6
click at [255, 101] on div "6102204 Advanced Search" at bounding box center [519, 112] width 710 height 30
type input "6102086"
click at [526, 437] on button "Search" at bounding box center [551, 447] width 50 height 21
drag, startPoint x: 355, startPoint y: 106, endPoint x: 268, endPoint y: 110, distance: 87.5
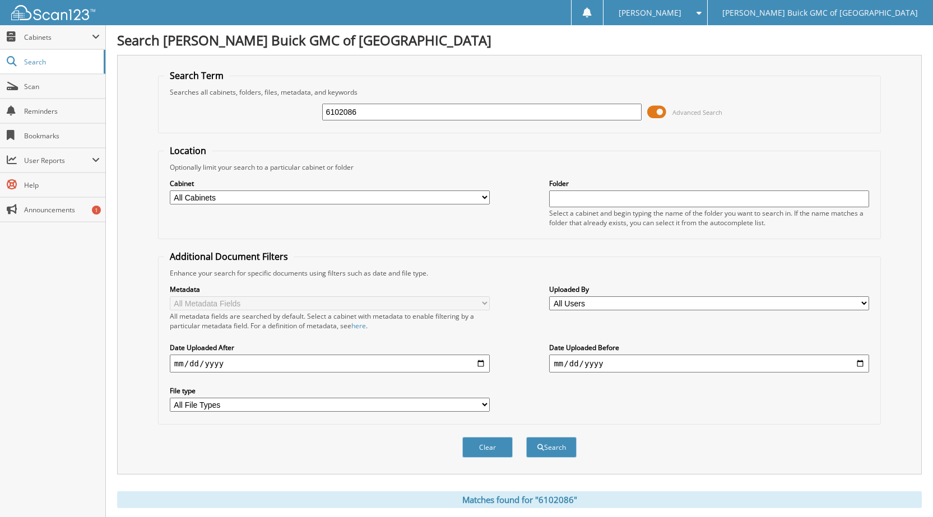
click at [268, 110] on div "6102086 Advanced Search" at bounding box center [519, 112] width 710 height 30
type input "6101855"
click at [526, 437] on button "Search" at bounding box center [551, 447] width 50 height 21
drag, startPoint x: 364, startPoint y: 115, endPoint x: 264, endPoint y: 99, distance: 100.5
click at [264, 99] on div "6101855 Advanced Search" at bounding box center [519, 112] width 710 height 30
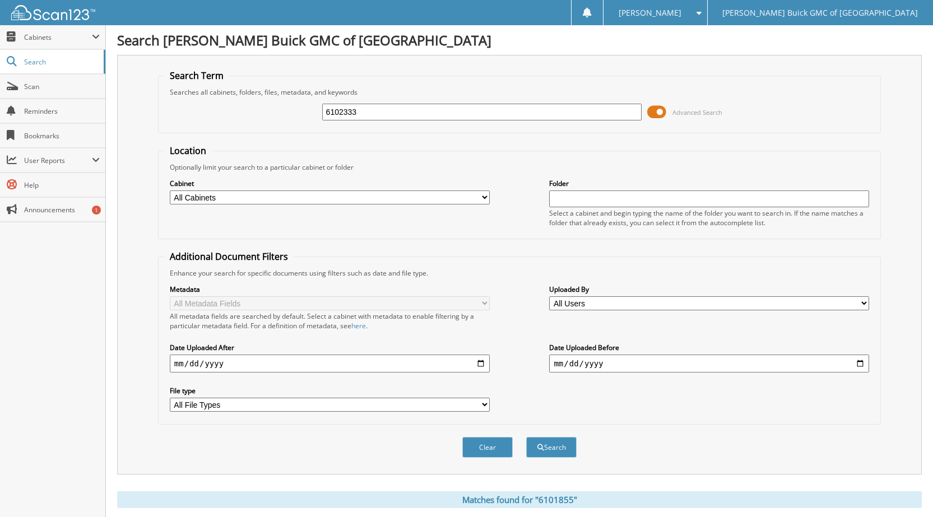
type input "6102333"
click at [526, 437] on button "Search" at bounding box center [551, 447] width 50 height 21
drag, startPoint x: 367, startPoint y: 118, endPoint x: 182, endPoint y: 101, distance: 186.2
click at [197, 96] on fieldset "Search Term Searches all cabinets, folders, files, metadata, and keywords 61023…" at bounding box center [519, 101] width 723 height 64
type input "6102048"
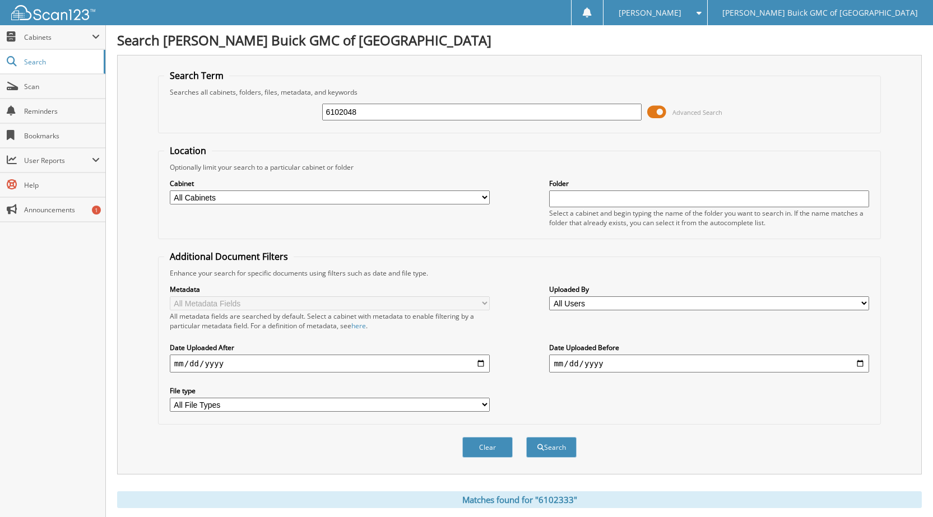
click at [526, 437] on button "Search" at bounding box center [551, 447] width 50 height 21
drag, startPoint x: 367, startPoint y: 111, endPoint x: 309, endPoint y: 115, distance: 58.4
click at [271, 113] on div "6102048 Advanced Search" at bounding box center [519, 112] width 710 height 30
type input "6102353"
click at [526, 437] on button "Search" at bounding box center [551, 447] width 50 height 21
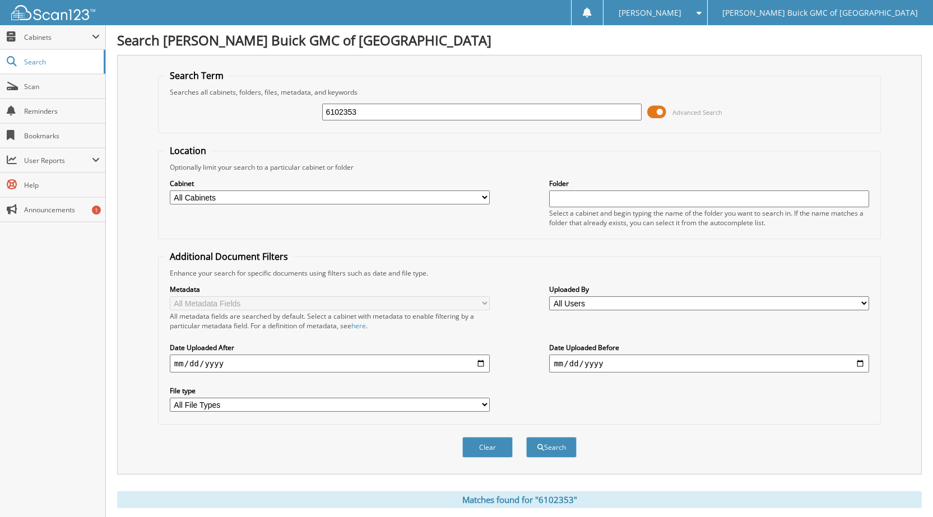
drag, startPoint x: 348, startPoint y: 115, endPoint x: 309, endPoint y: 115, distance: 39.2
click at [309, 115] on div "6102353 Advanced Search" at bounding box center [519, 112] width 710 height 30
type input "6102454"
click at [526, 437] on button "Search" at bounding box center [551, 447] width 50 height 21
drag, startPoint x: 324, startPoint y: 109, endPoint x: 277, endPoint y: 105, distance: 47.2
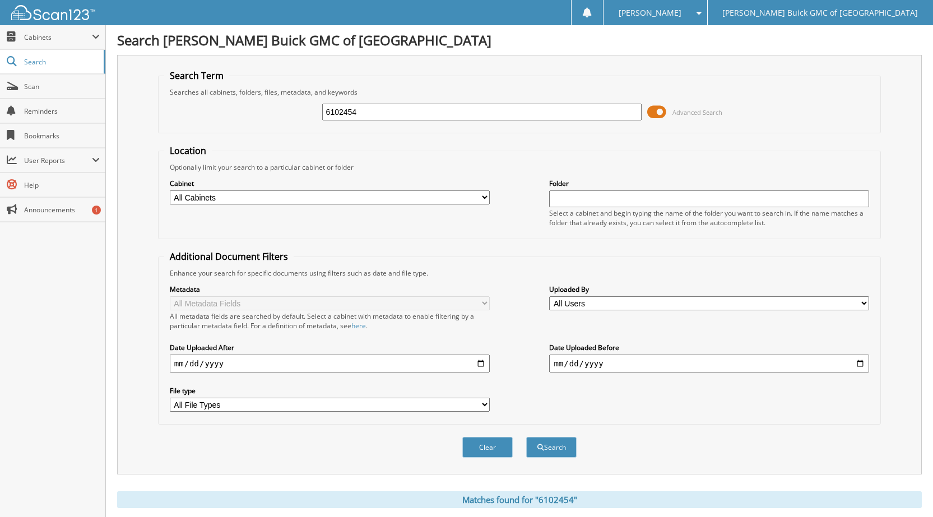
click at [277, 105] on div "6102454 Advanced Search" at bounding box center [519, 112] width 710 height 30
type input "6102459"
click at [526, 437] on button "Search" at bounding box center [551, 447] width 50 height 21
drag, startPoint x: 357, startPoint y: 113, endPoint x: 251, endPoint y: 95, distance: 107.9
click at [254, 95] on fieldset "Search Term Searches all cabinets, folders, files, metadata, and keywords 61024…" at bounding box center [519, 101] width 723 height 64
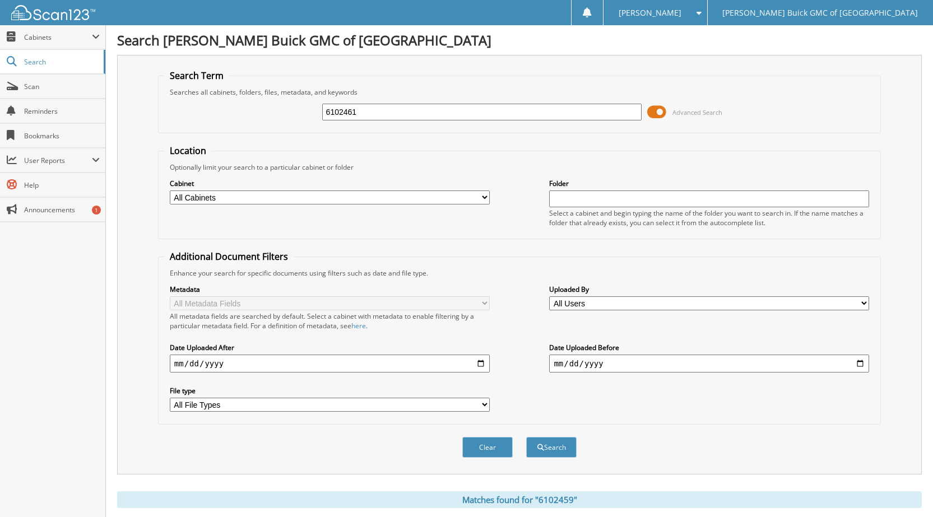
type input "6102461"
click at [526, 437] on button "Search" at bounding box center [551, 447] width 50 height 21
drag, startPoint x: 333, startPoint y: 117, endPoint x: 246, endPoint y: 100, distance: 88.0
click at [279, 102] on div "6102461 Advanced Search" at bounding box center [519, 112] width 710 height 30
type input "6102449"
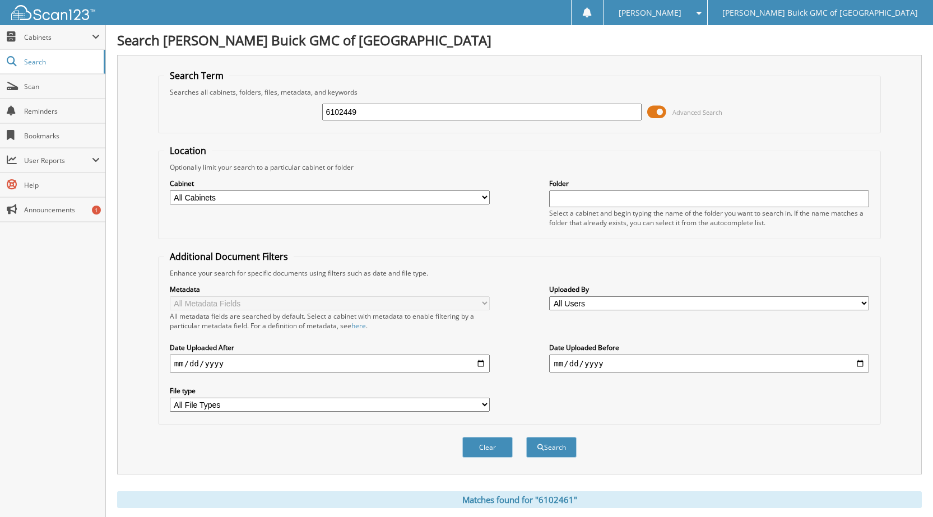
click at [526, 437] on button "Search" at bounding box center [551, 447] width 50 height 21
drag, startPoint x: 340, startPoint y: 111, endPoint x: 252, endPoint y: 105, distance: 88.1
click at [252, 105] on div "6102449 Advanced Search" at bounding box center [519, 112] width 710 height 30
type input "6101910"
click at [526, 437] on button "Search" at bounding box center [551, 447] width 50 height 21
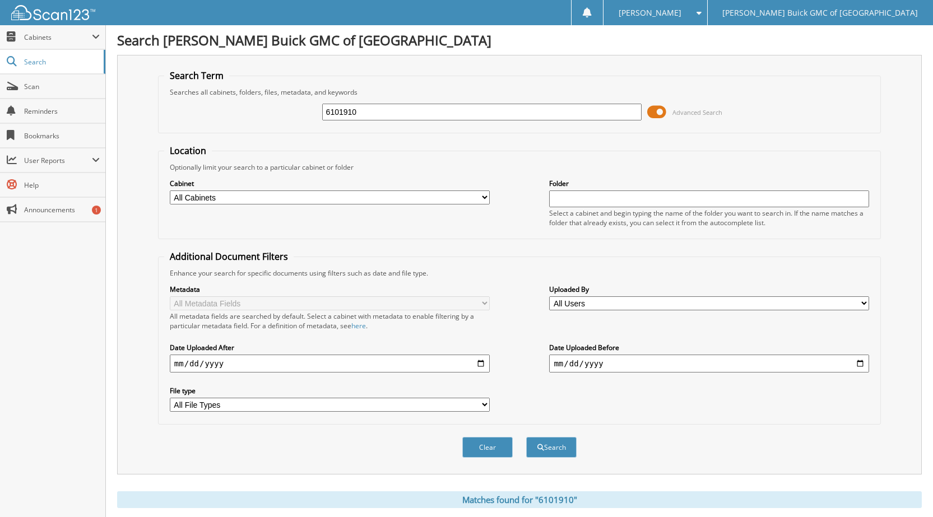
drag, startPoint x: 367, startPoint y: 114, endPoint x: 245, endPoint y: 110, distance: 122.7
click at [263, 110] on div "6101910 Advanced Search" at bounding box center [519, 112] width 710 height 30
type input "6102042"
click at [526, 437] on button "Search" at bounding box center [551, 447] width 50 height 21
drag, startPoint x: 344, startPoint y: 114, endPoint x: 191, endPoint y: 101, distance: 154.0
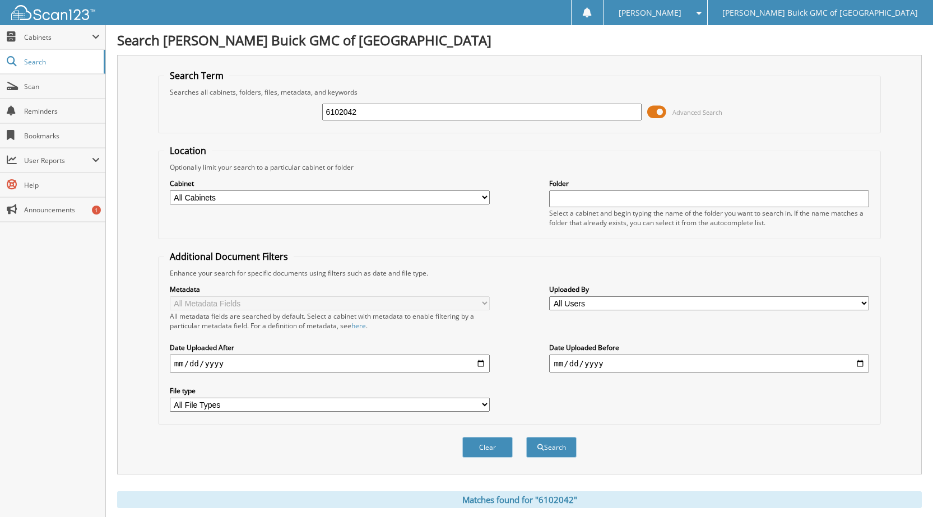
click at [198, 101] on div "6102042 Advanced Search" at bounding box center [519, 112] width 710 height 30
type input "6102257"
click at [526, 437] on button "Search" at bounding box center [551, 447] width 50 height 21
drag, startPoint x: 366, startPoint y: 111, endPoint x: 265, endPoint y: 101, distance: 101.3
click at [265, 101] on div "6102257 Advanced Search" at bounding box center [519, 112] width 710 height 30
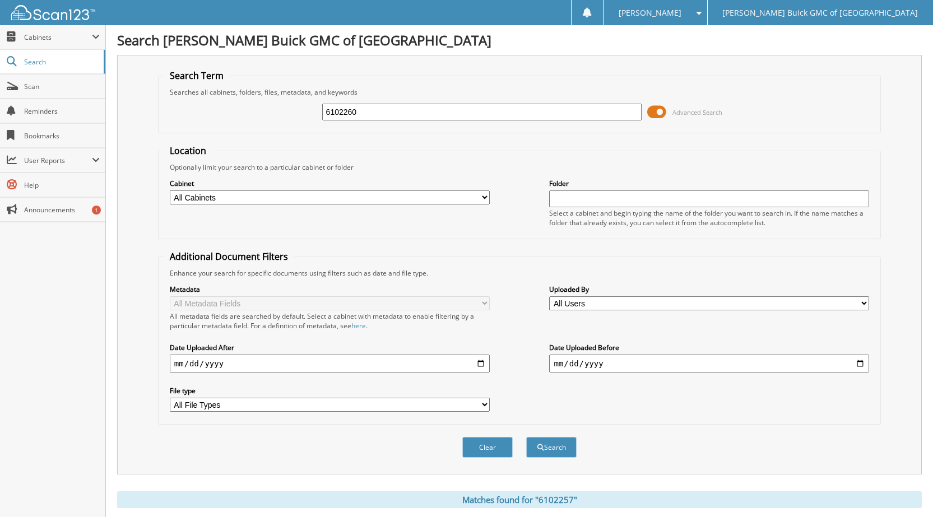
type input "6102260"
click at [526, 437] on button "Search" at bounding box center [551, 447] width 50 height 21
drag, startPoint x: 351, startPoint y: 109, endPoint x: 291, endPoint y: 109, distance: 59.9
click at [291, 109] on div "6102260 Advanced Search" at bounding box center [519, 112] width 710 height 30
type input "6102331"
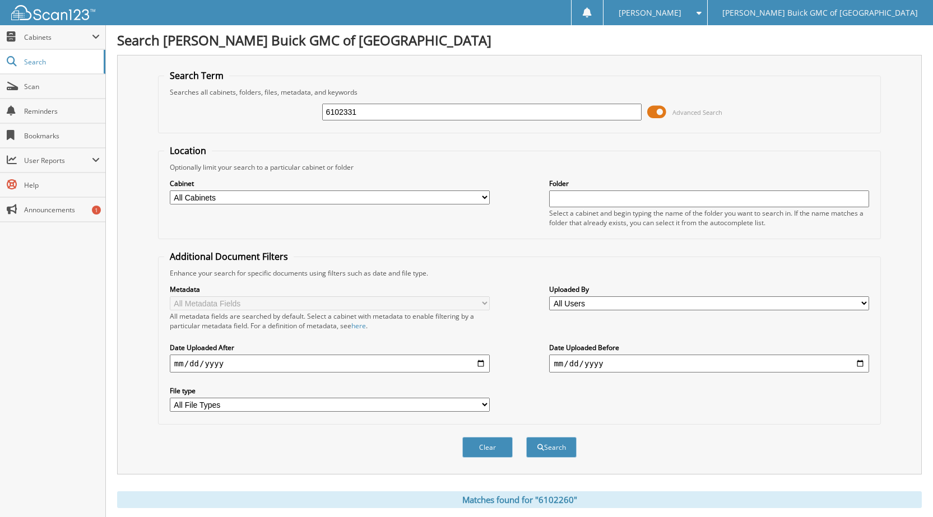
click at [526, 437] on button "Search" at bounding box center [551, 447] width 50 height 21
drag, startPoint x: 326, startPoint y: 111, endPoint x: 337, endPoint y: 118, distance: 12.6
click at [328, 115] on input "6102331" at bounding box center [482, 112] width 320 height 17
drag, startPoint x: 362, startPoint y: 109, endPoint x: 260, endPoint y: 88, distance: 104.0
click at [264, 90] on fieldset "Search Term Searches all cabinets, folders, files, metadata, and keywords 61023…" at bounding box center [519, 101] width 723 height 64
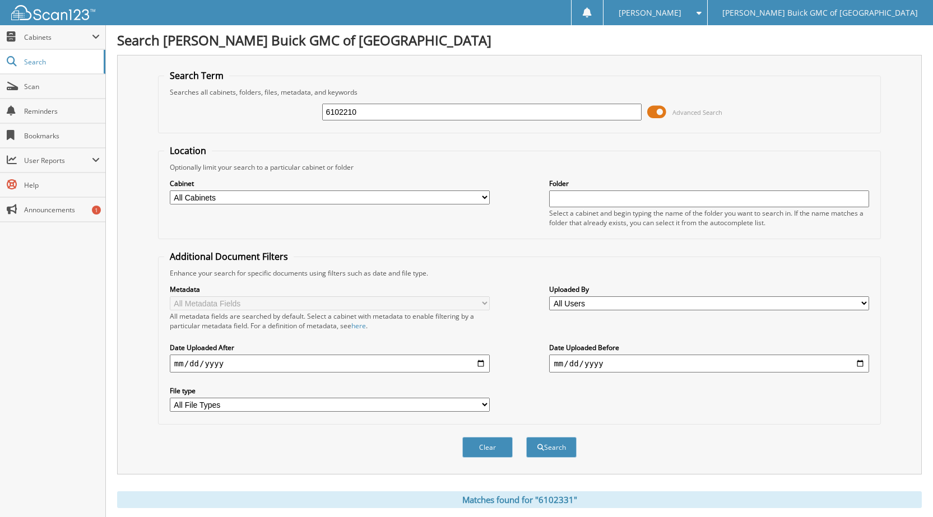
type input "6102210"
click at [526, 437] on button "Search" at bounding box center [551, 447] width 50 height 21
drag, startPoint x: 376, startPoint y: 107, endPoint x: 277, endPoint y: 98, distance: 99.5
click at [277, 98] on div "6102210 Advanced Search" at bounding box center [519, 112] width 710 height 30
type input "6102328"
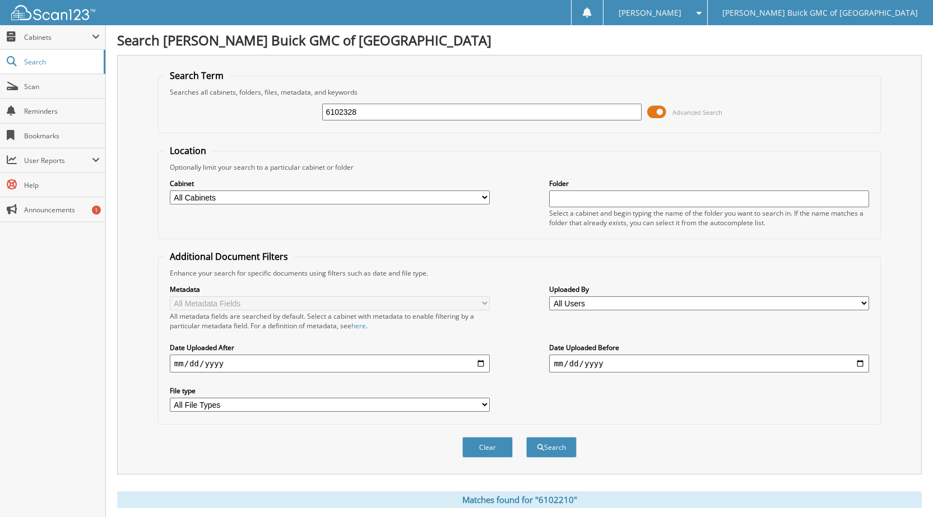
click at [526, 437] on button "Search" at bounding box center [551, 447] width 50 height 21
click at [398, 114] on input "6102328" at bounding box center [482, 112] width 320 height 17
drag, startPoint x: 361, startPoint y: 110, endPoint x: 299, endPoint y: 119, distance: 63.4
click at [296, 117] on div "6102328 Advanced Search" at bounding box center [519, 112] width 710 height 30
type input "6102153"
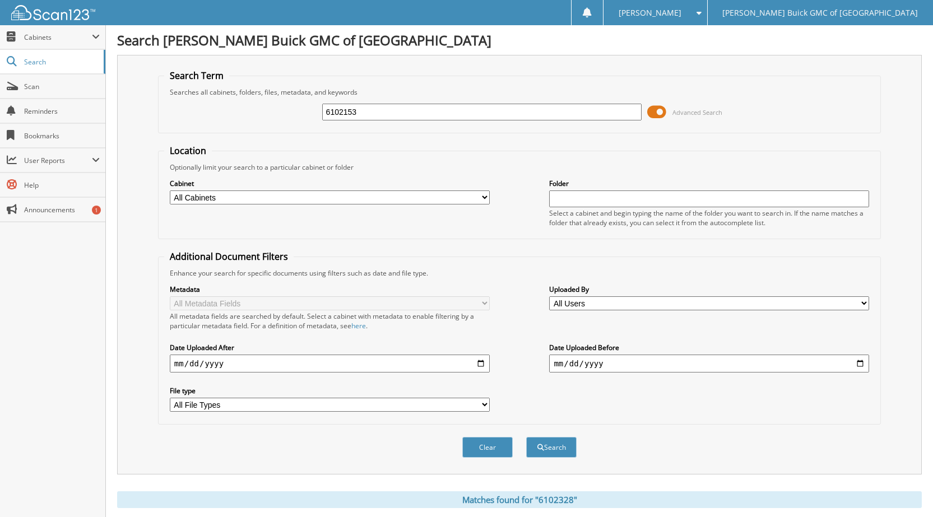
click at [526, 437] on button "Search" at bounding box center [551, 447] width 50 height 21
drag, startPoint x: 377, startPoint y: 110, endPoint x: 279, endPoint y: 129, distance: 99.3
click at [268, 126] on div "6102153 Advanced Search" at bounding box center [519, 112] width 710 height 30
type input "6102191"
click at [526, 437] on button "Search" at bounding box center [551, 447] width 50 height 21
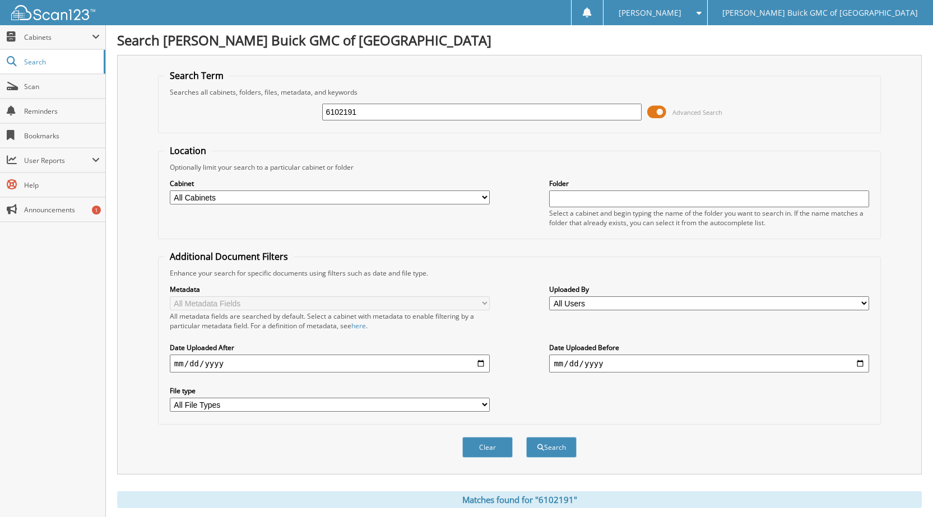
drag, startPoint x: 357, startPoint y: 106, endPoint x: 273, endPoint y: 97, distance: 84.0
click at [279, 96] on fieldset "Search Term Searches all cabinets, folders, files, metadata, and keywords 61021…" at bounding box center [519, 101] width 723 height 64
click at [49, 88] on span "Scan" at bounding box center [62, 87] width 76 height 10
